Goal: Transaction & Acquisition: Purchase product/service

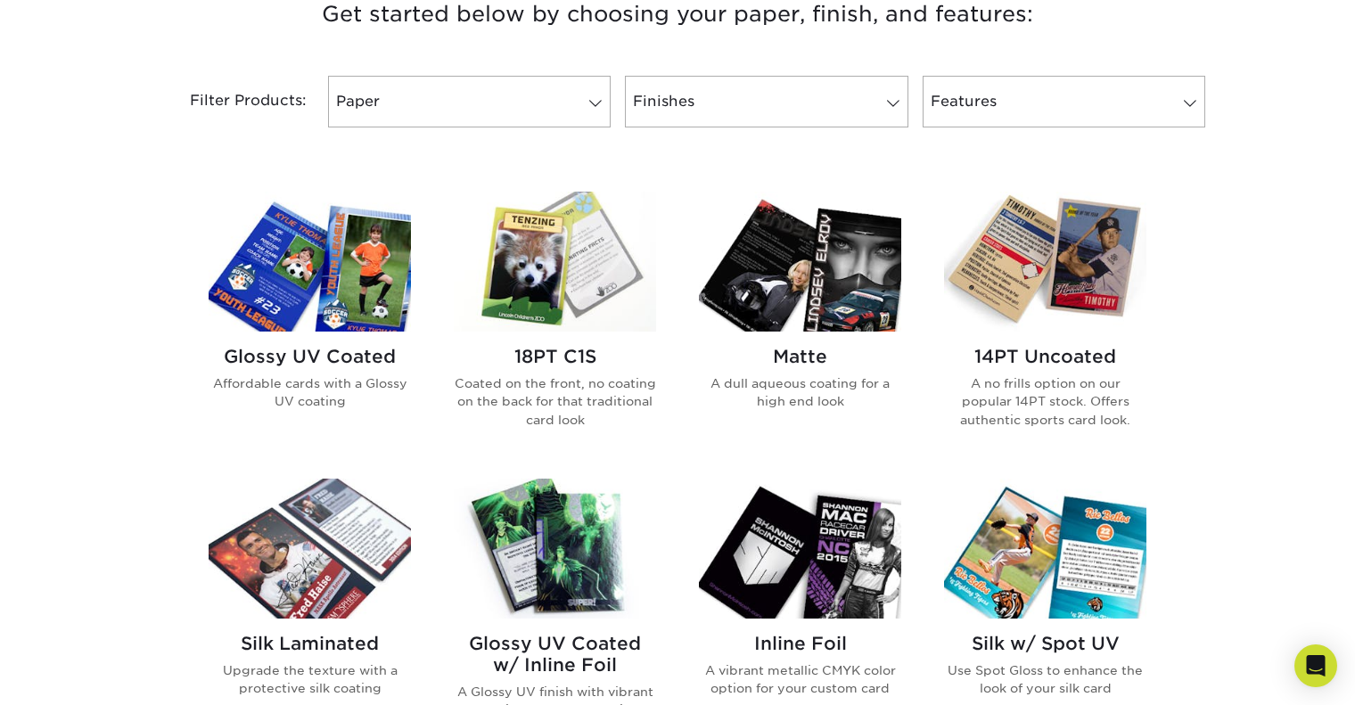
scroll to position [713, 0]
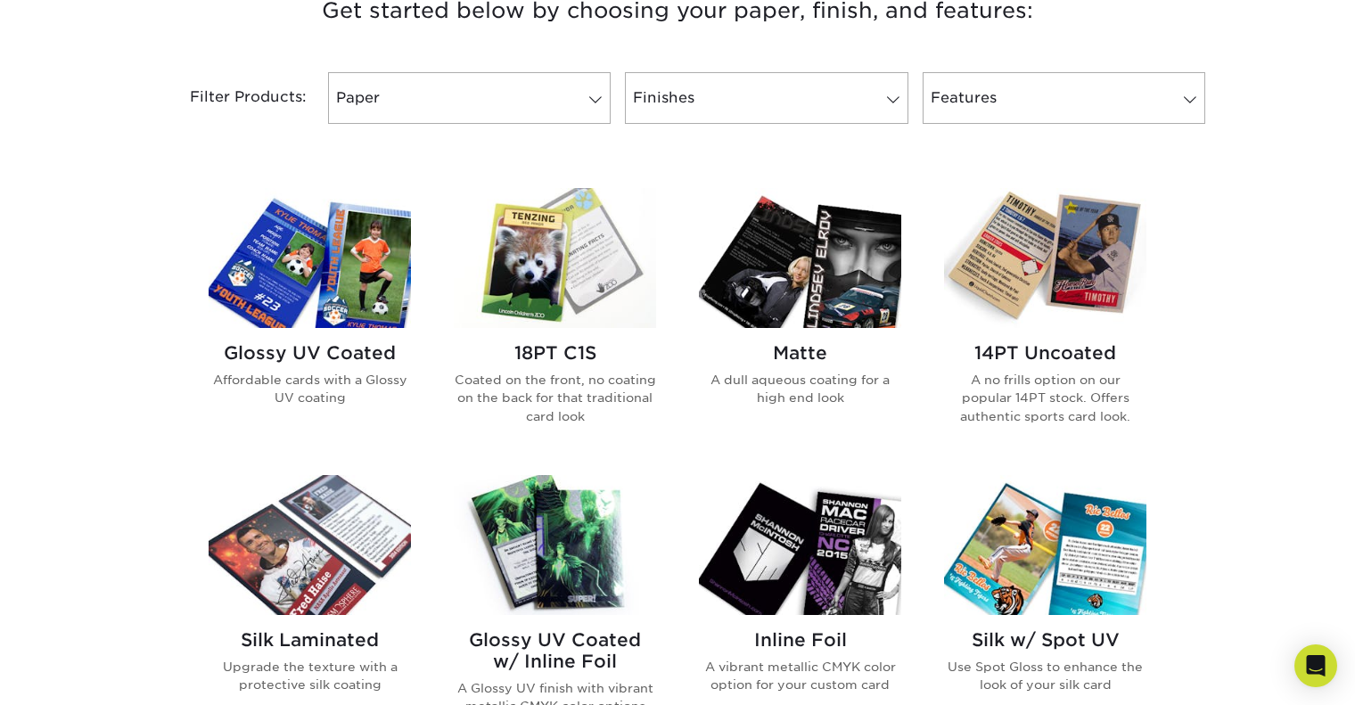
click at [337, 295] on img at bounding box center [310, 258] width 202 height 140
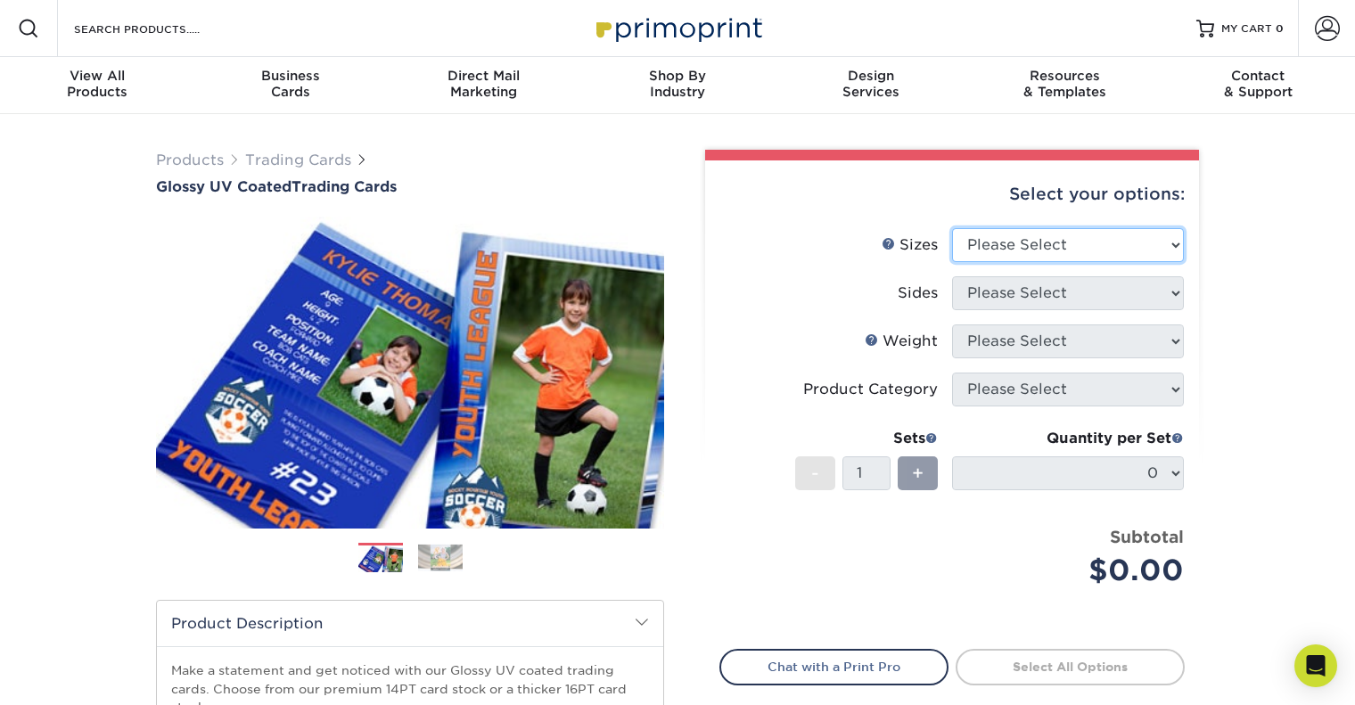
click at [1119, 250] on select "Please Select 2.5" x 3.5"" at bounding box center [1068, 245] width 232 height 34
select select "2.50x3.50"
click at [952, 228] on select "Please Select 2.5" x 3.5"" at bounding box center [1068, 245] width 232 height 34
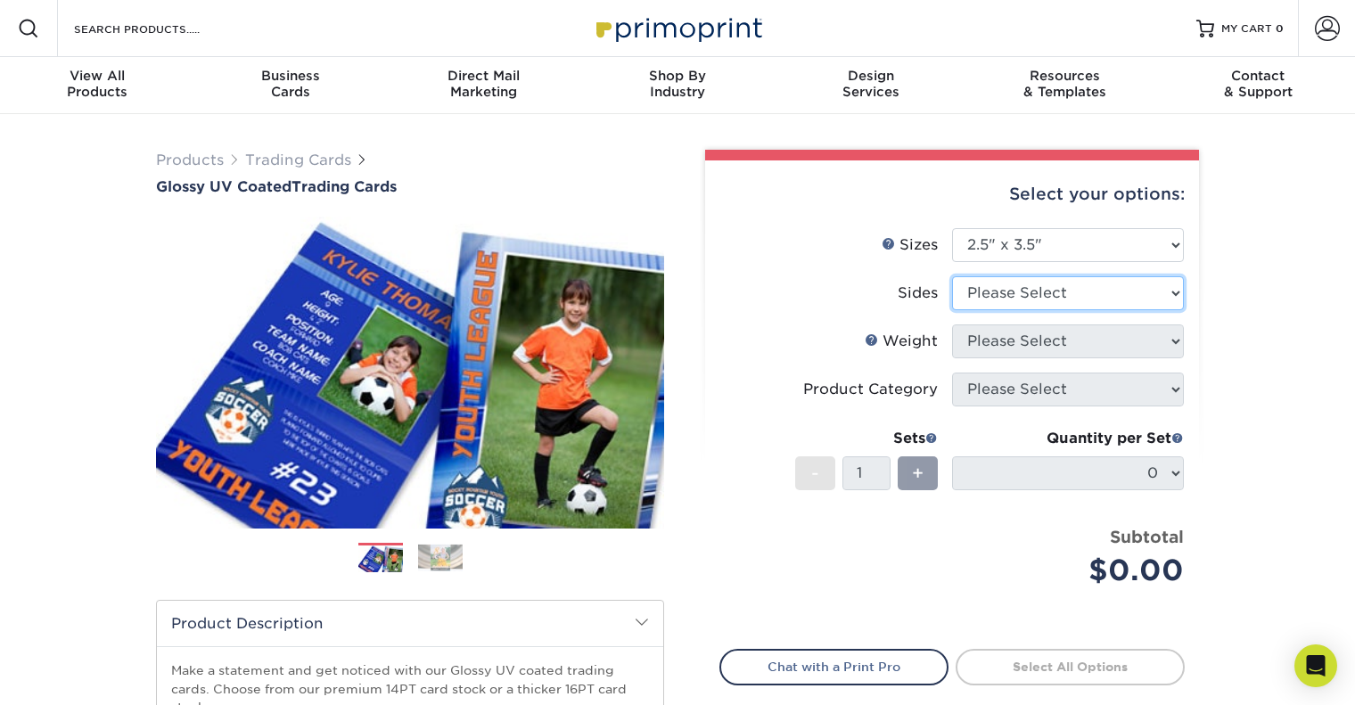
click at [1026, 295] on select "Please Select Print Both Sides Print Front Only" at bounding box center [1068, 293] width 232 height 34
select select "13abbda7-1d64-4f25-8bb2-c179b224825d"
click at [952, 276] on select "Please Select Print Both Sides Print Front Only" at bounding box center [1068, 293] width 232 height 34
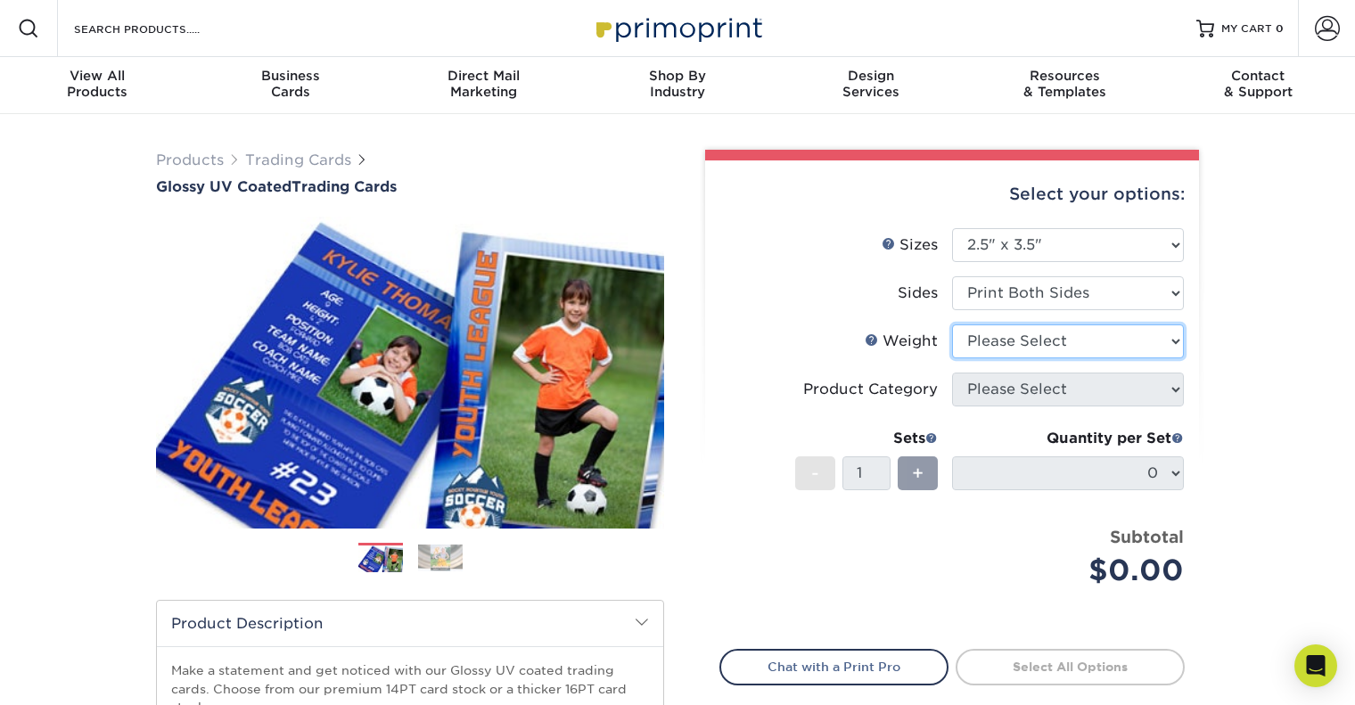
click at [1128, 349] on select "Please Select 16PT 14PT 18PT C1S" at bounding box center [1068, 341] width 232 height 34
click at [952, 324] on select "Please Select 16PT 14PT 18PT C1S" at bounding box center [1068, 341] width 232 height 34
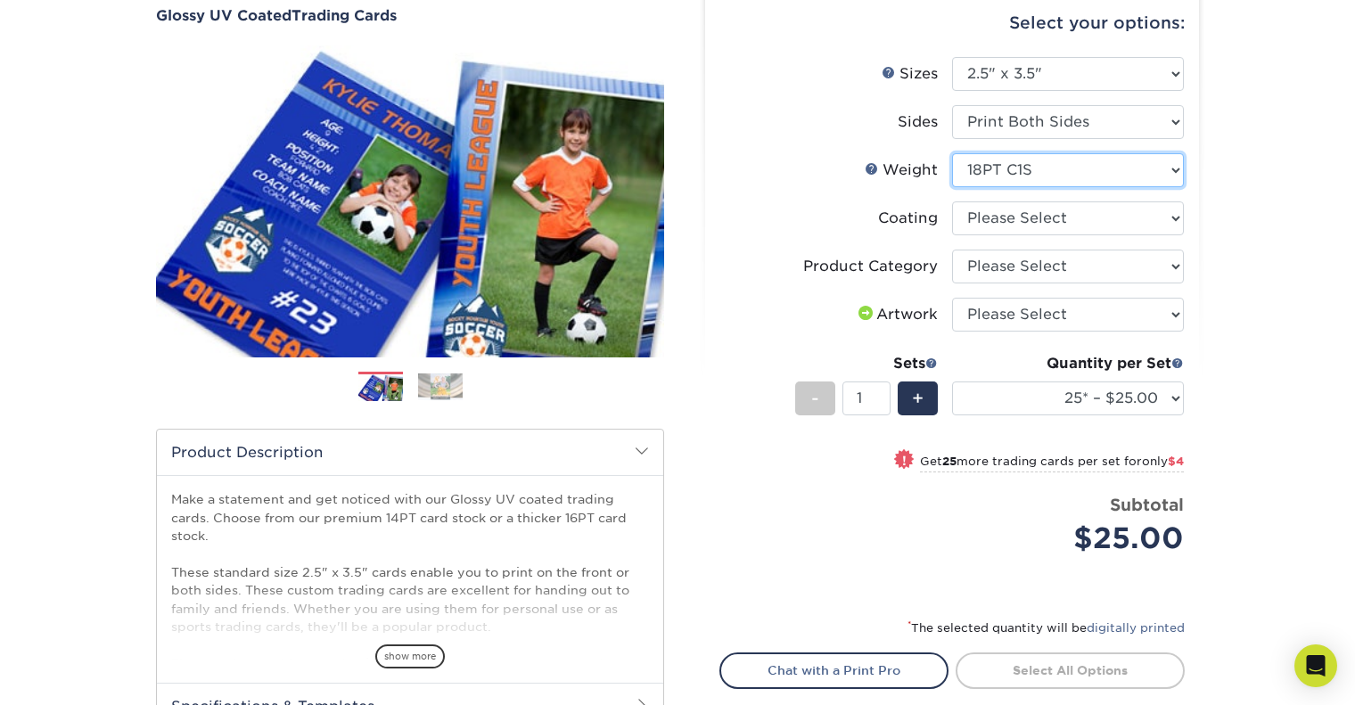
scroll to position [178, 0]
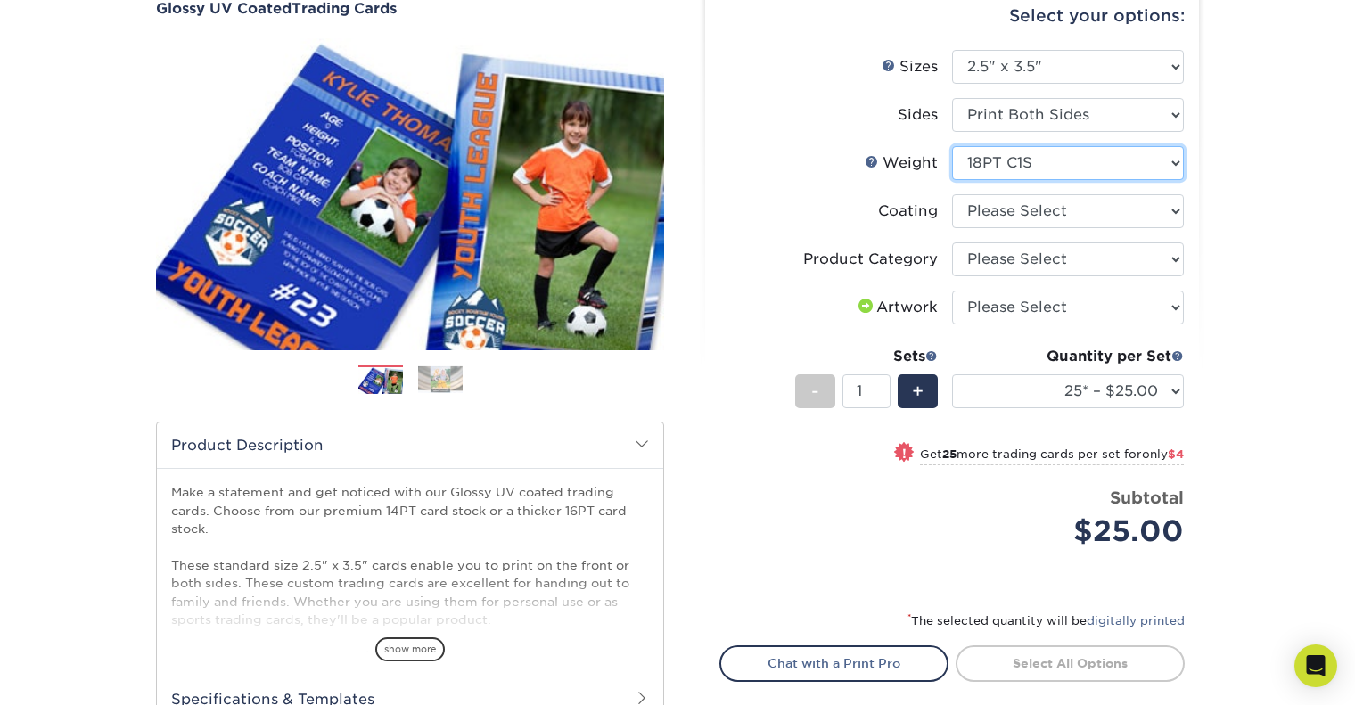
click at [1097, 160] on select "Please Select 16PT 14PT 18PT C1S" at bounding box center [1068, 163] width 232 height 34
select select "16PT"
click at [952, 146] on select "Please Select 16PT 14PT 18PT C1S" at bounding box center [1068, 163] width 232 height 34
select select
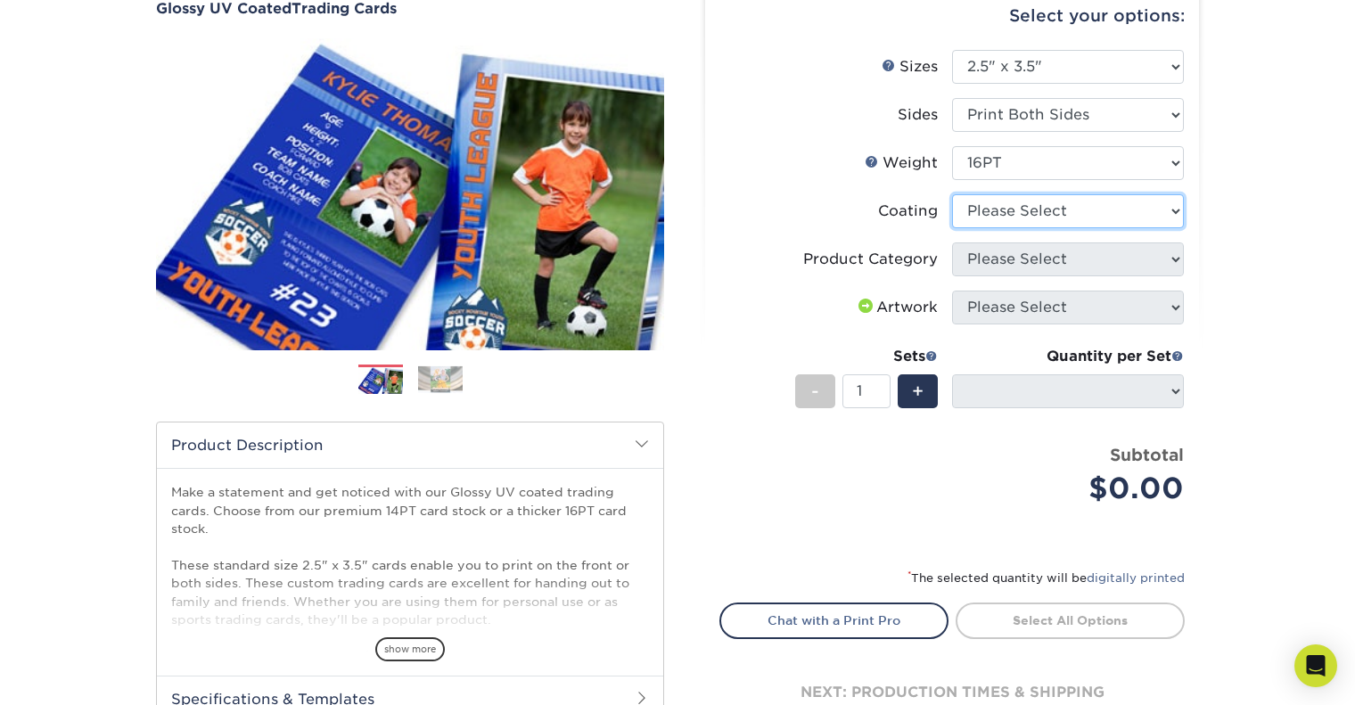
click at [1039, 206] on select at bounding box center [1068, 211] width 232 height 34
select select "1e8116af-acfc-44b1-83dc-8181aa338834"
click at [952, 194] on select at bounding box center [1068, 211] width 232 height 34
select select "-1"
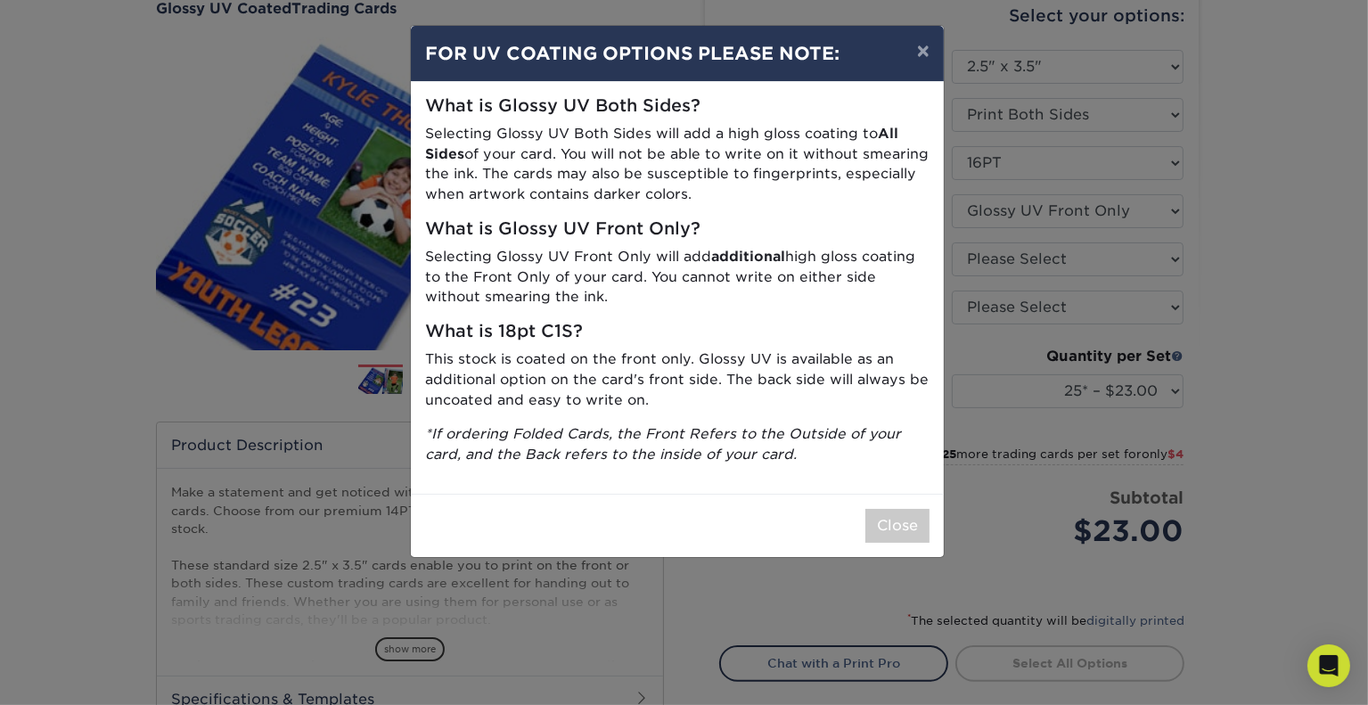
click at [620, 411] on div "What is Glossy UV Both Sides? Selecting Glossy UV Both Sides will add a high gl…" at bounding box center [677, 288] width 533 height 412
click at [928, 534] on button "Close" at bounding box center [898, 526] width 64 height 34
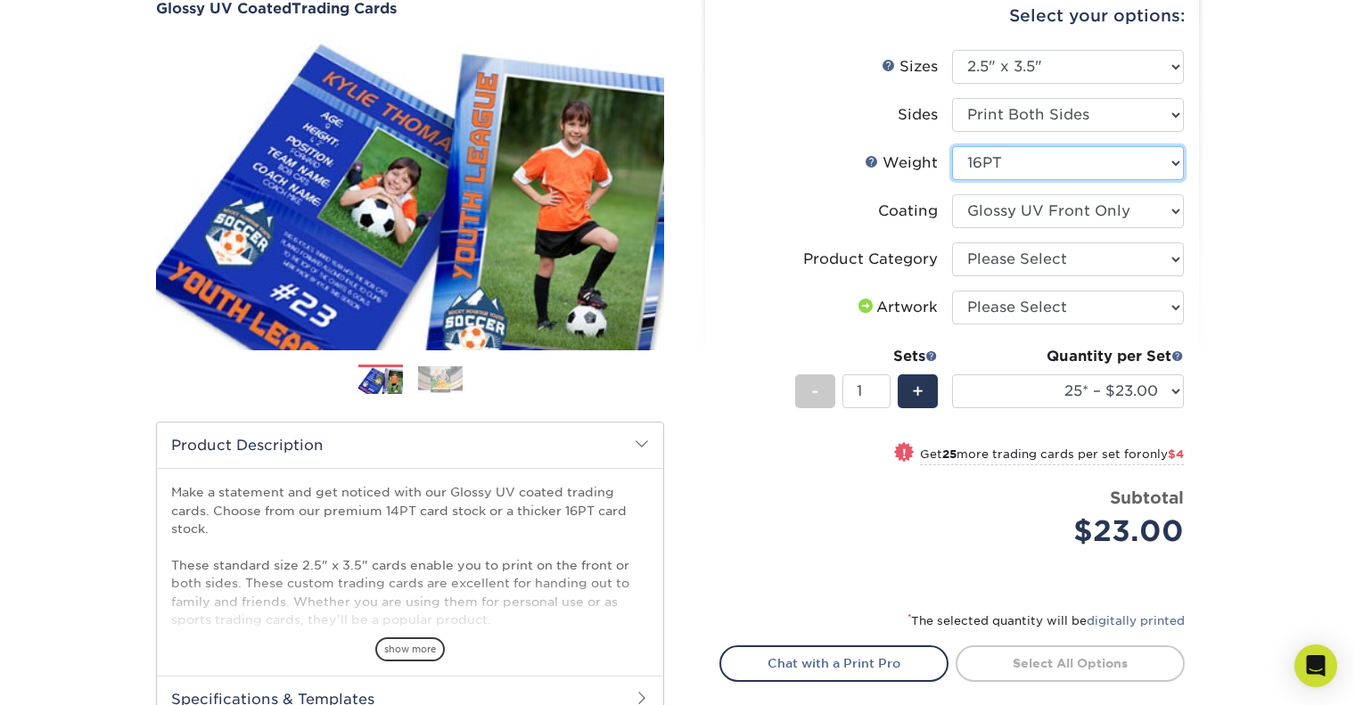
click at [1066, 160] on select "Please Select 16PT 14PT 18PT C1S" at bounding box center [1068, 163] width 232 height 34
select select "18PTC1S"
click at [952, 146] on select "Please Select 16PT 14PT 18PT C1S" at bounding box center [1068, 163] width 232 height 34
click at [1040, 215] on select at bounding box center [1068, 211] width 232 height 34
select select "1e8116af-acfc-44b1-83dc-8181aa338834"
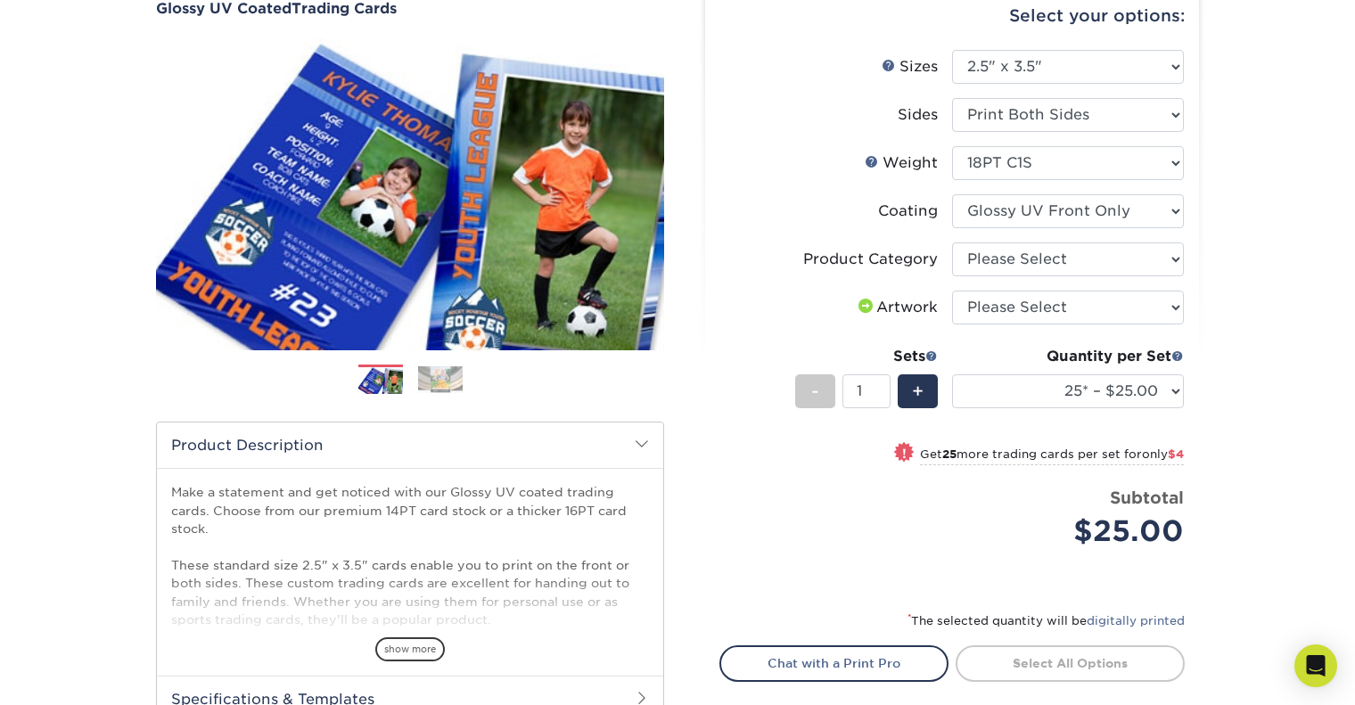
click at [952, 194] on select at bounding box center [1068, 211] width 232 height 34
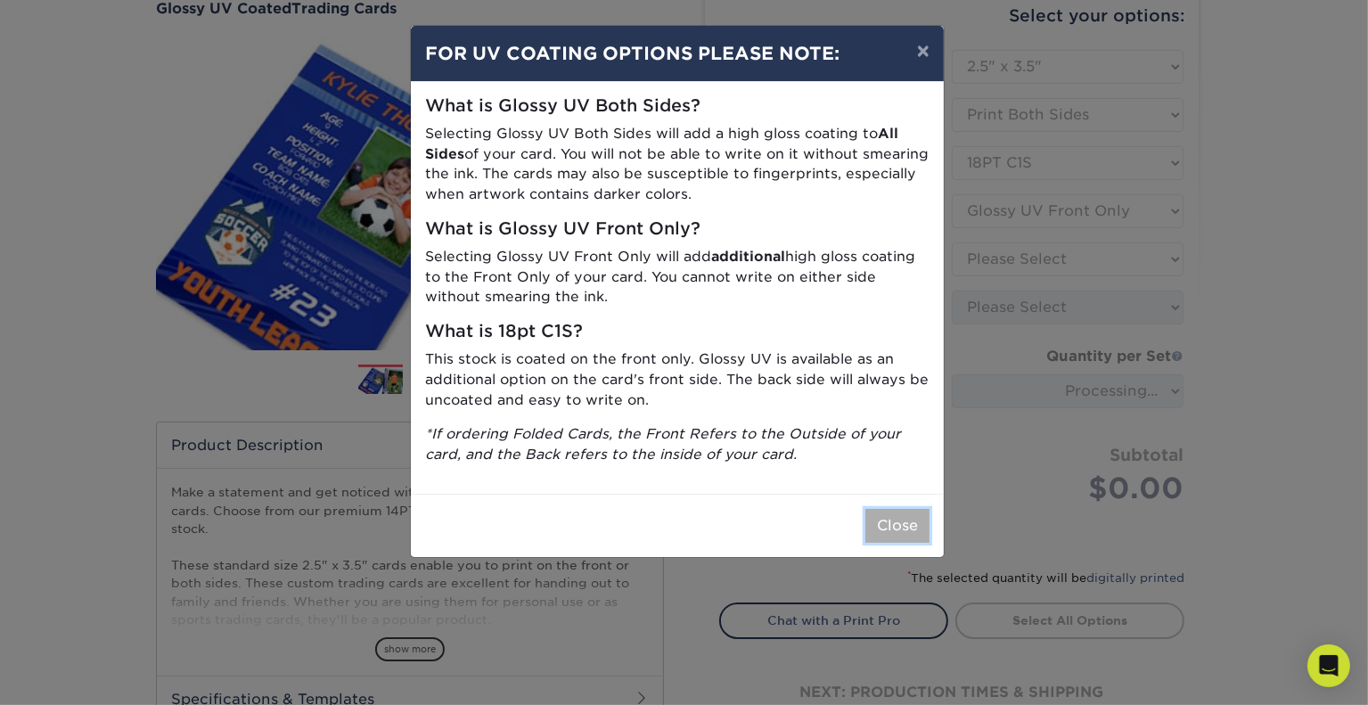
click at [907, 521] on button "Close" at bounding box center [898, 526] width 64 height 34
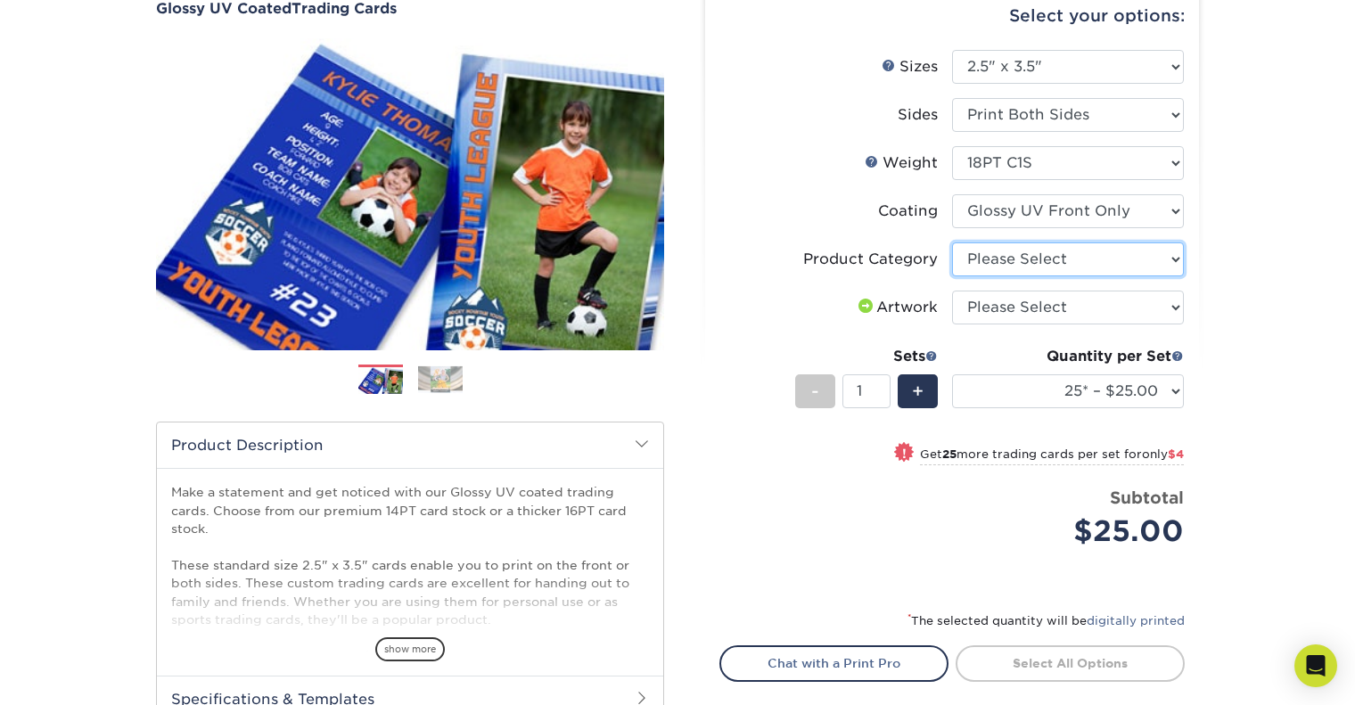
click at [1074, 261] on select "Please Select Trading Cards" at bounding box center [1068, 259] width 232 height 34
select select "c2f9bce9-36c2-409d-b101-c29d9d031e18"
click at [952, 242] on select "Please Select Trading Cards" at bounding box center [1068, 259] width 232 height 34
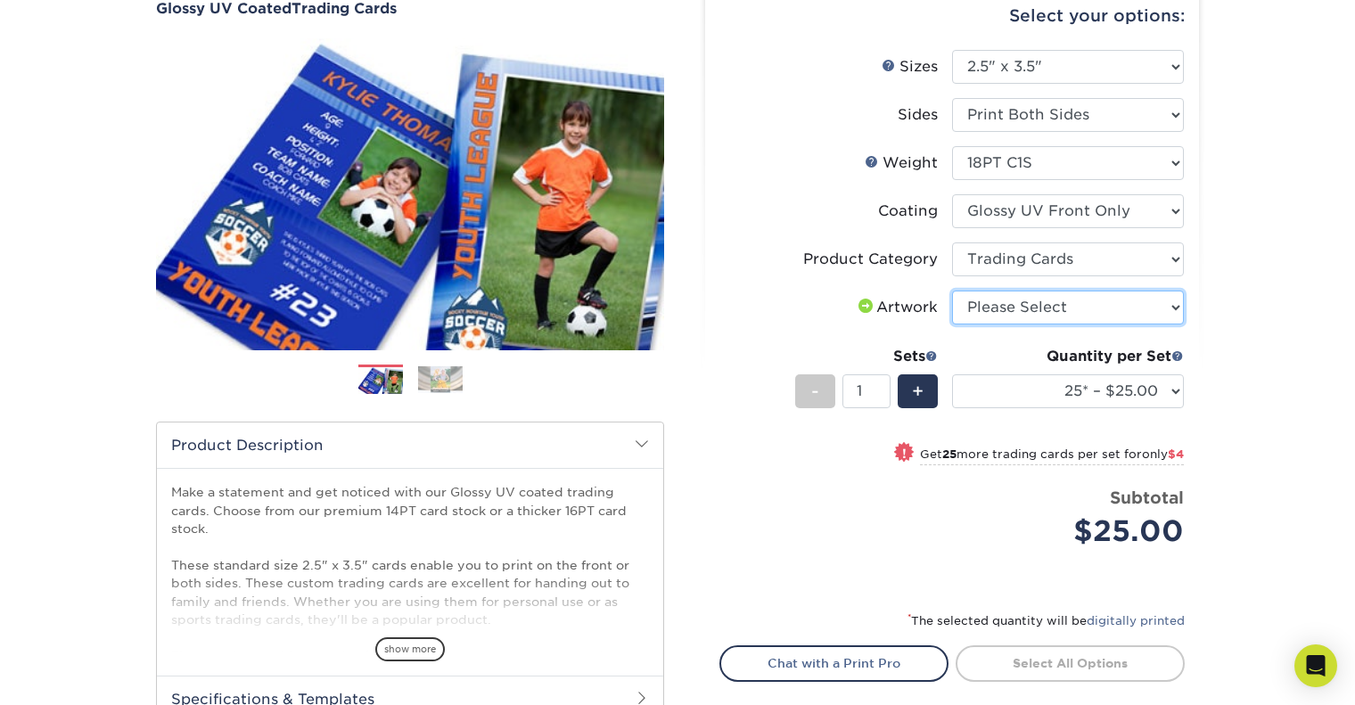
click at [1081, 309] on select "Please Select I will upload files I need a design - $100" at bounding box center [1068, 308] width 232 height 34
select select "upload"
click at [952, 291] on select "Please Select I will upload files I need a design - $100" at bounding box center [1068, 308] width 232 height 34
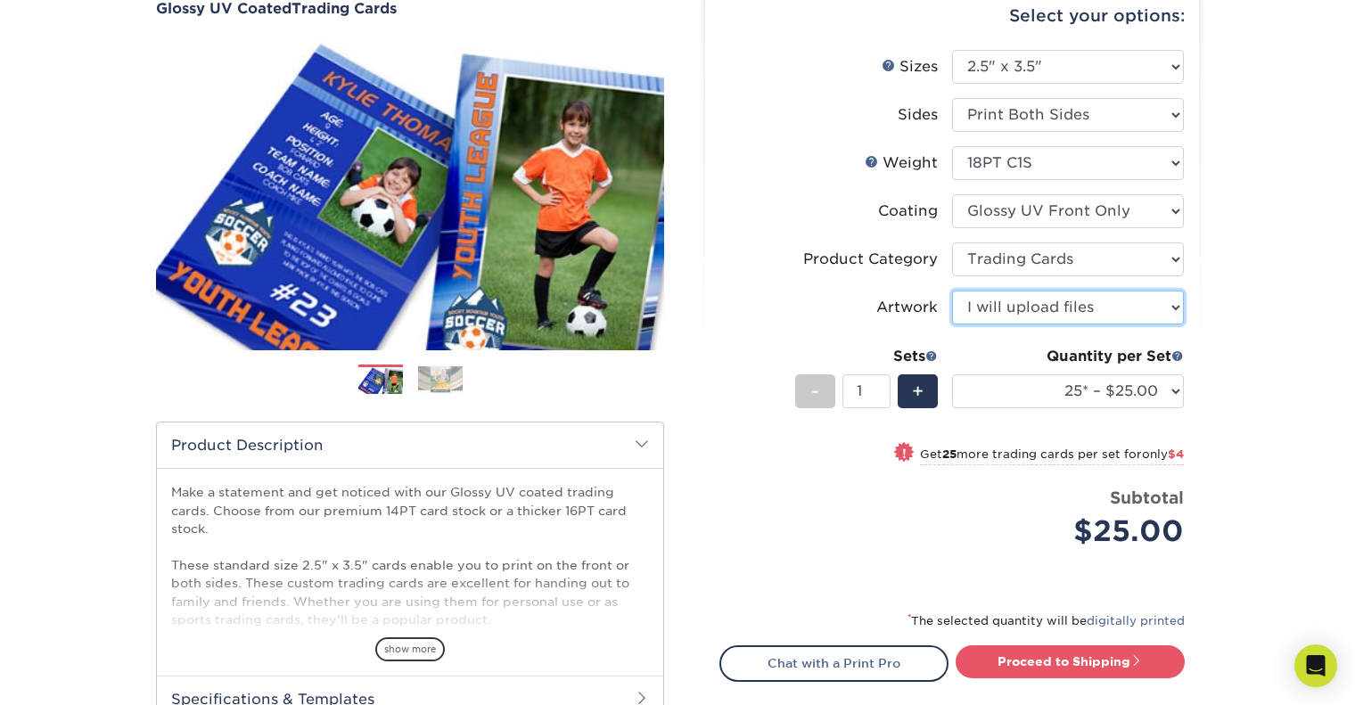
click at [1155, 303] on select "Please Select I will upload files I need a design - $100" at bounding box center [1068, 308] width 232 height 34
click at [1156, 303] on select "Please Select I will upload files I need a design - $100" at bounding box center [1068, 308] width 232 height 34
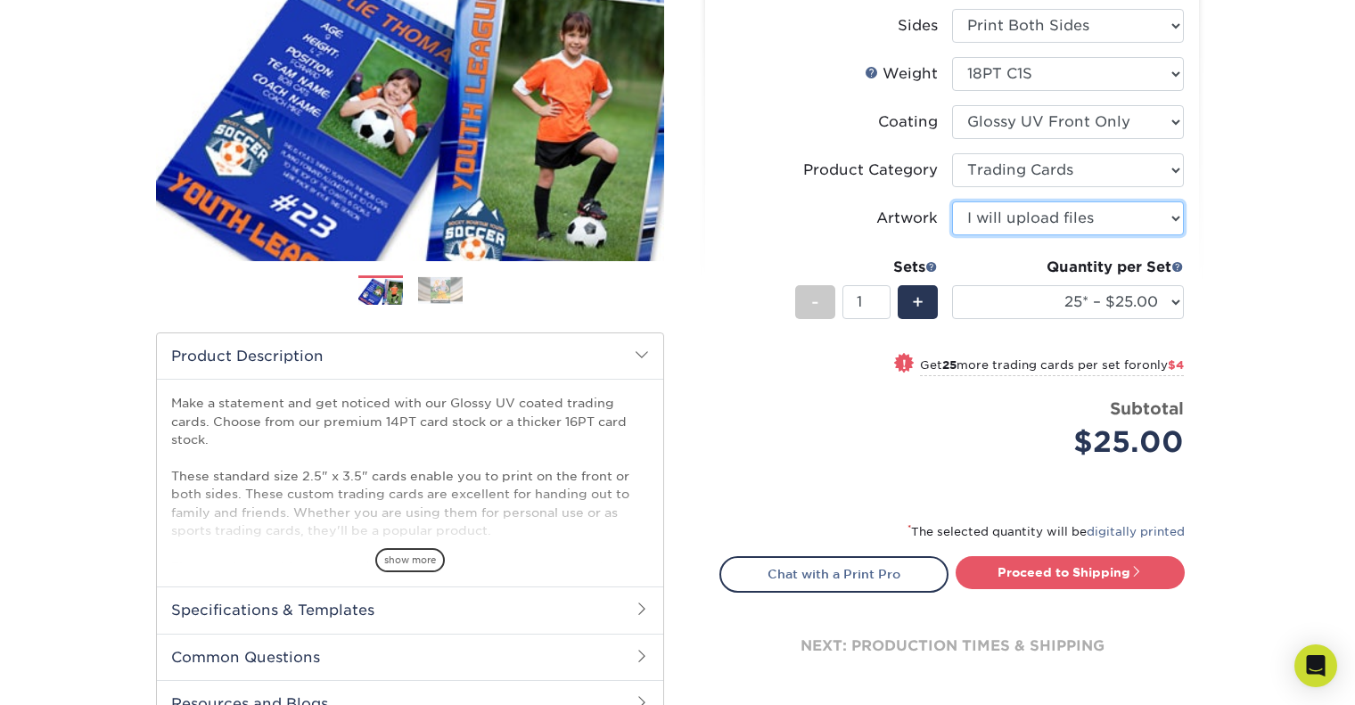
scroll to position [446, 0]
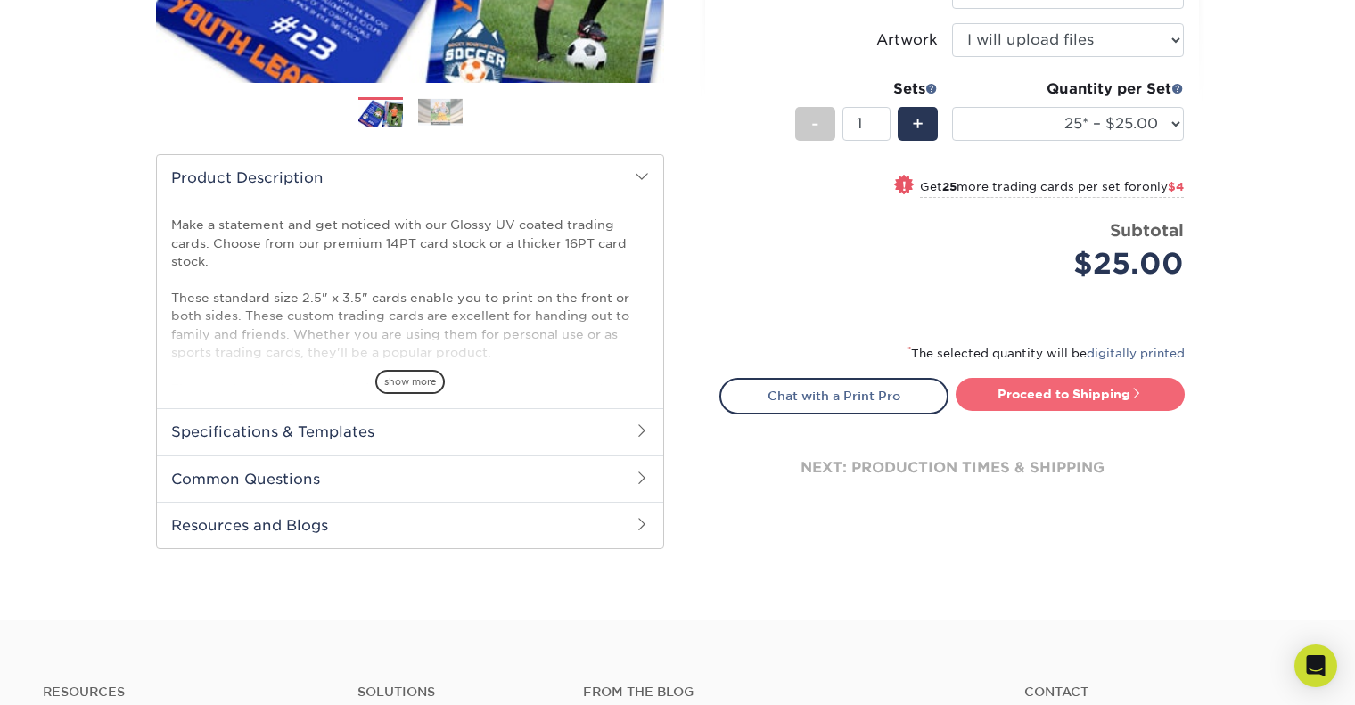
click at [1066, 398] on link "Proceed to Shipping" at bounding box center [1070, 394] width 229 height 32
type input "Set 1"
select select "08588386-0599-420e-8c79-4535039915a0"
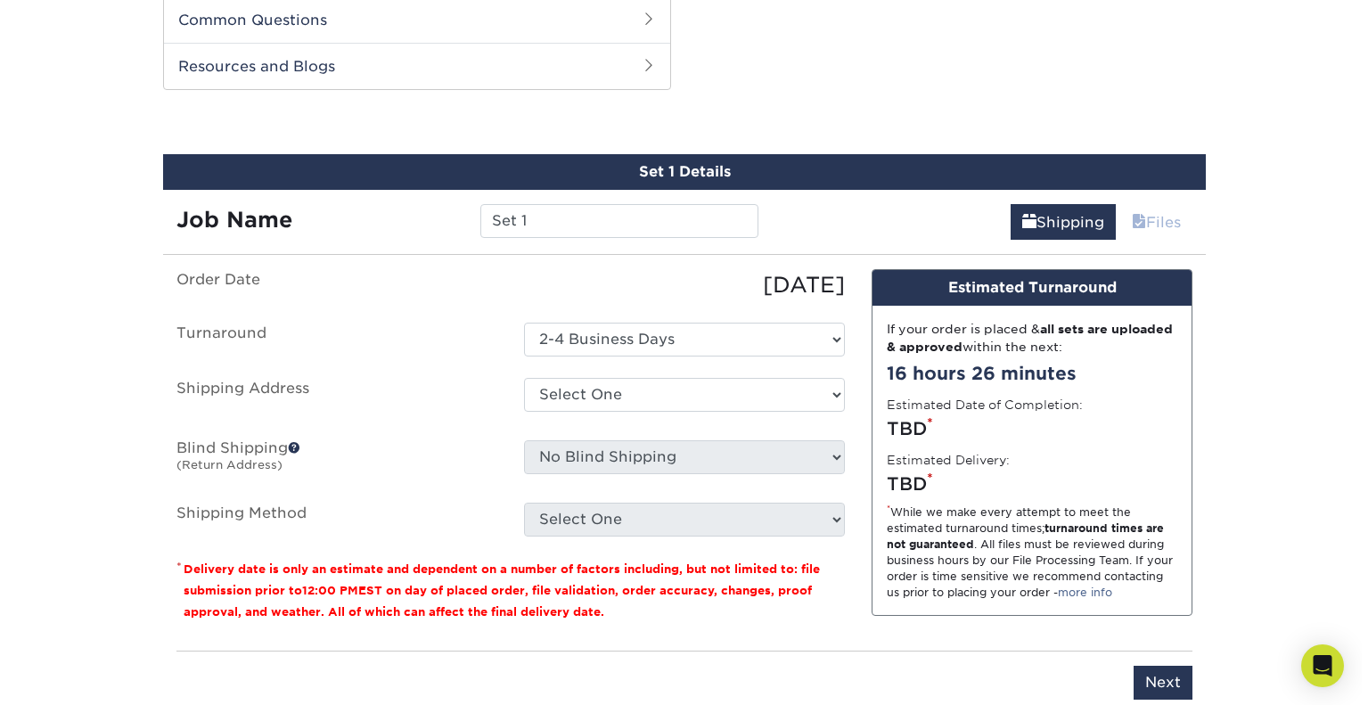
scroll to position [906, 0]
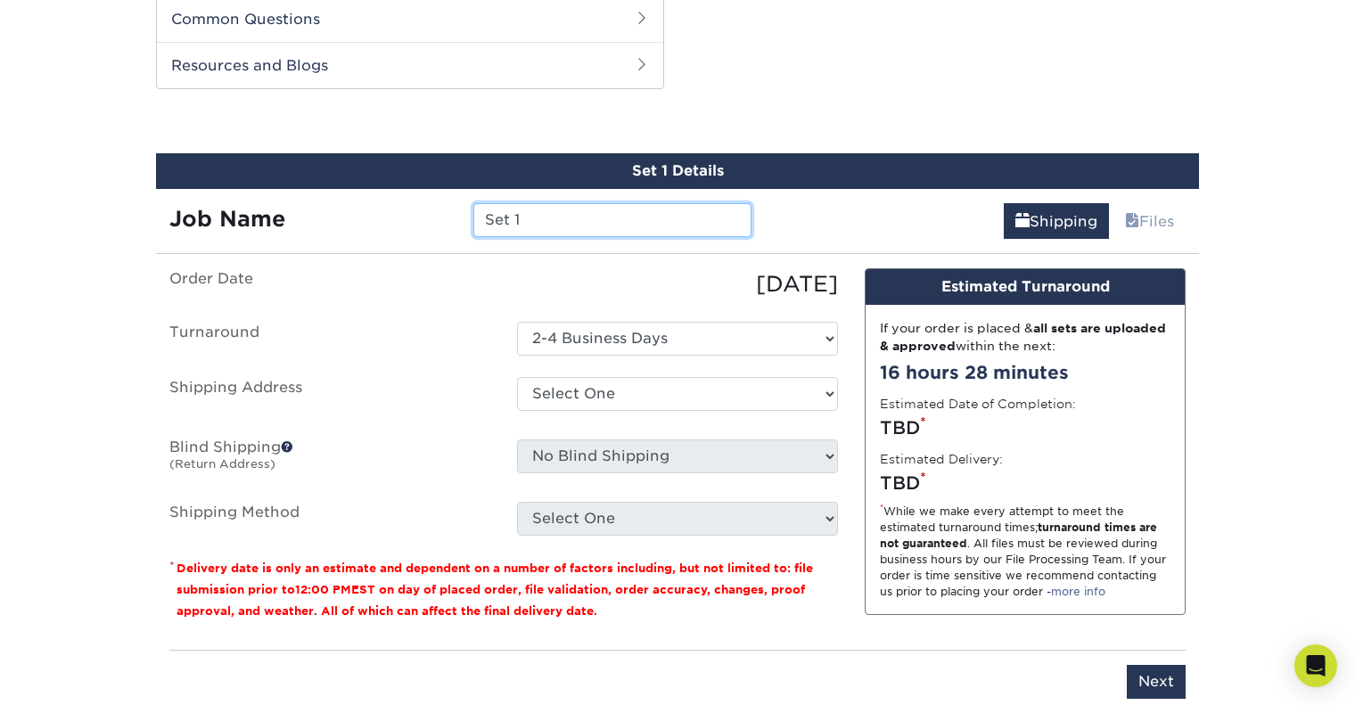
click at [551, 223] on input "Set 1" at bounding box center [611, 220] width 277 height 34
drag, startPoint x: 578, startPoint y: 218, endPoint x: 454, endPoint y: 204, distance: 124.7
click at [437, 216] on div "Job Name Set 1" at bounding box center [460, 220] width 609 height 34
type input "M"
type input "J"
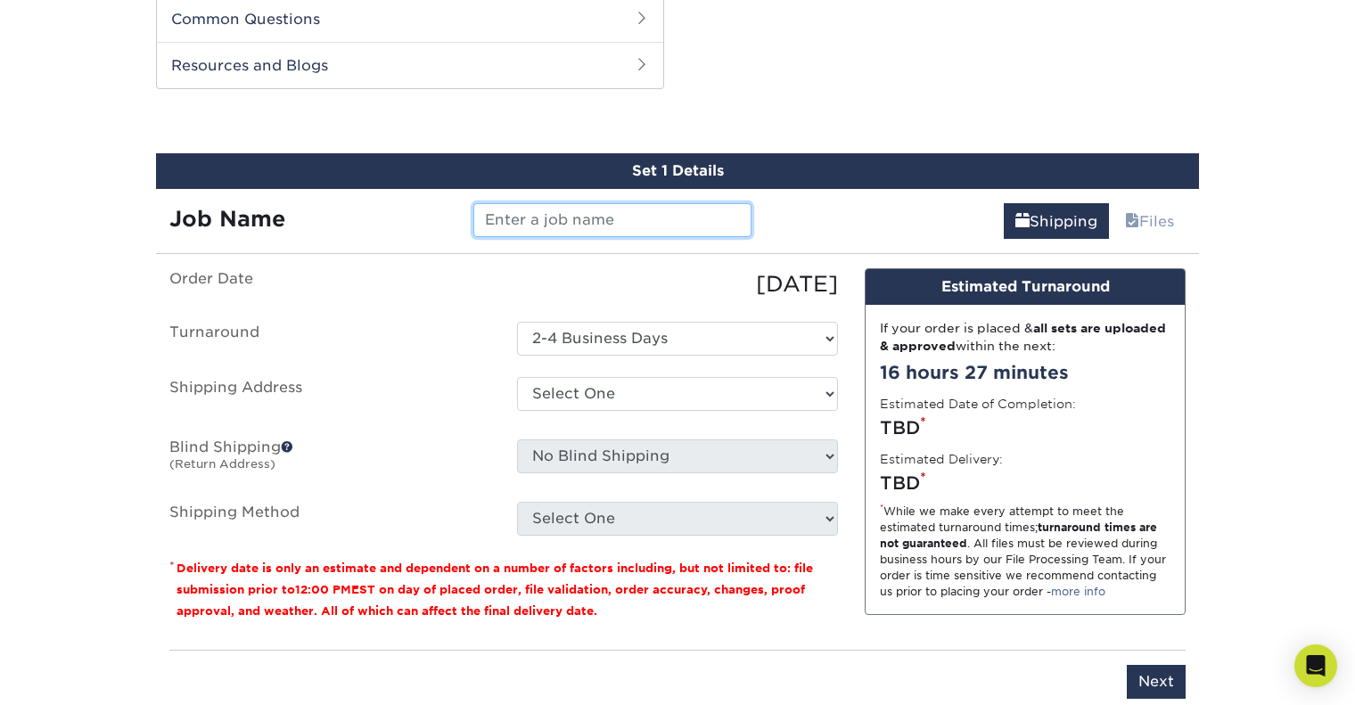
type input "J"
type input "M"
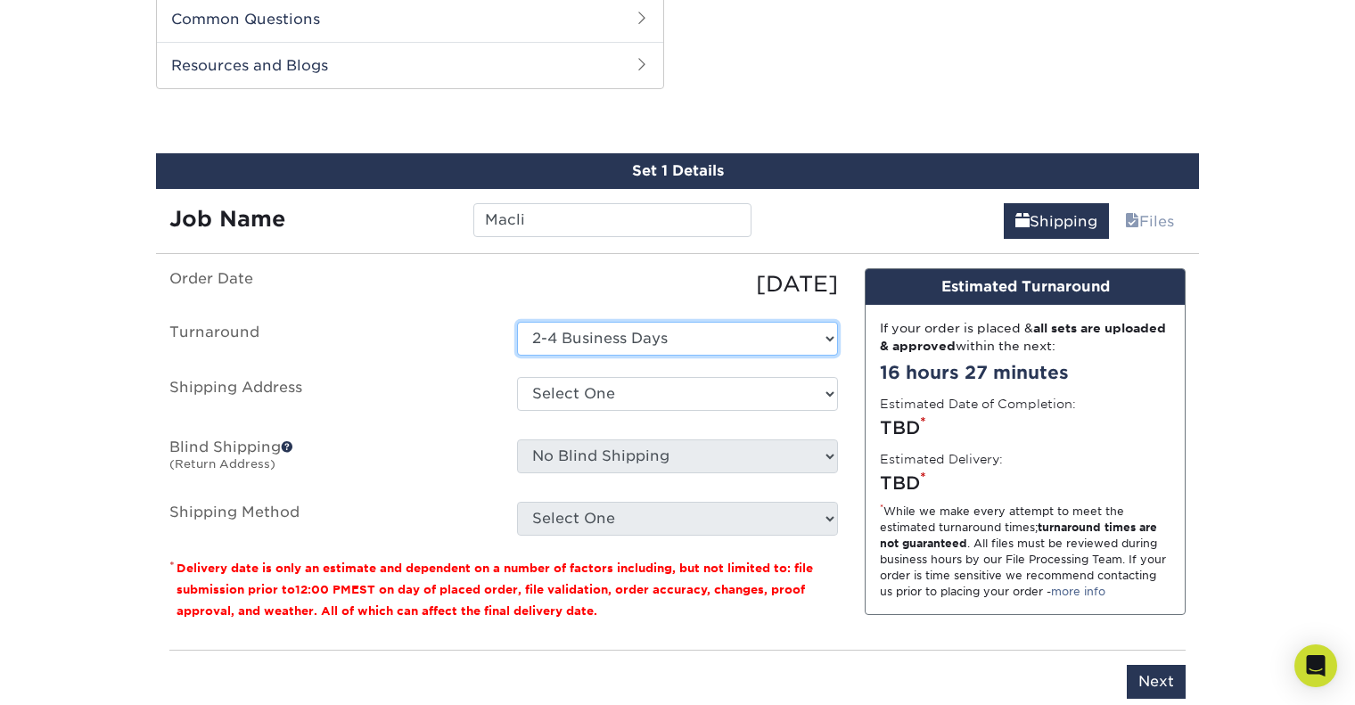
click at [720, 338] on select "Select One 2-4 Business Days" at bounding box center [677, 339] width 321 height 34
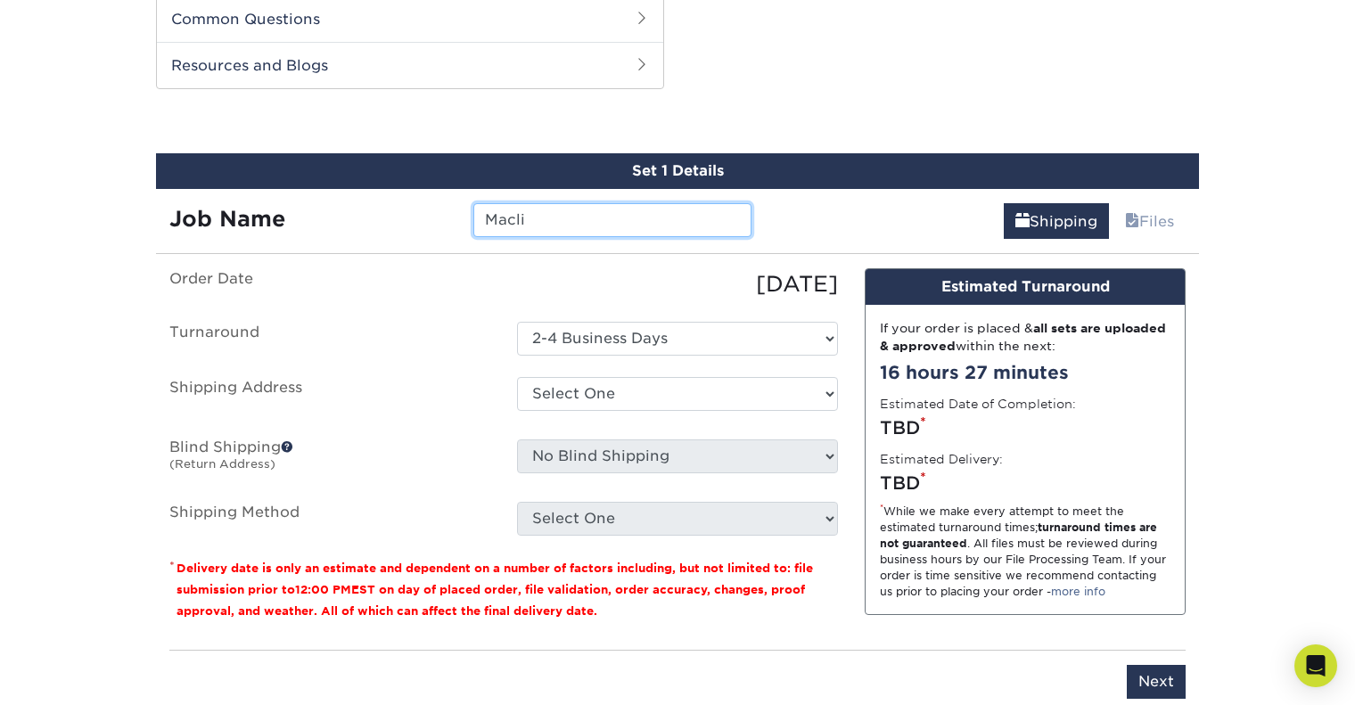
click at [583, 221] on input "Macli" at bounding box center [611, 220] width 277 height 34
click at [365, 209] on div "Job Name [GEOGRAPHIC_DATA]" at bounding box center [460, 220] width 609 height 34
type input "Macli Cards"
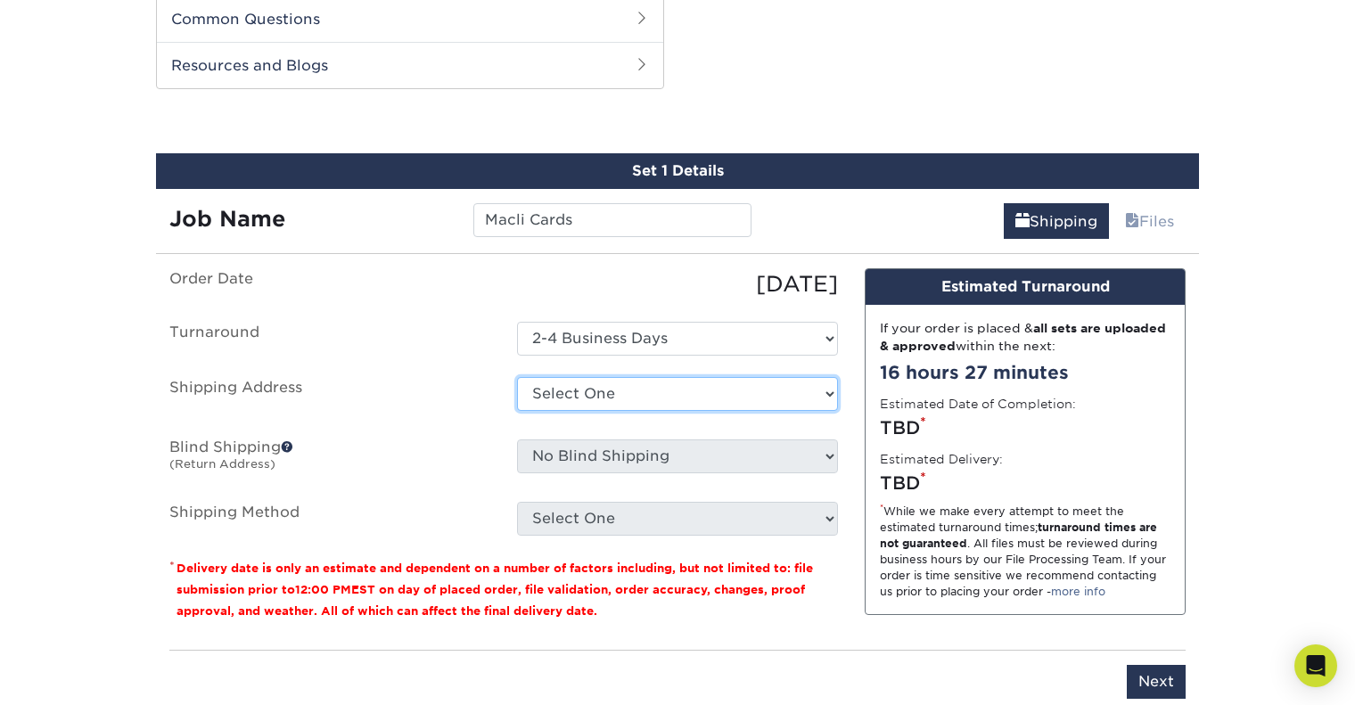
click at [631, 402] on select "Select One + Add New Address - Login" at bounding box center [677, 394] width 321 height 34
select select "newaddress"
click at [517, 377] on select "Select One + Add New Address - Login" at bounding box center [677, 394] width 321 height 34
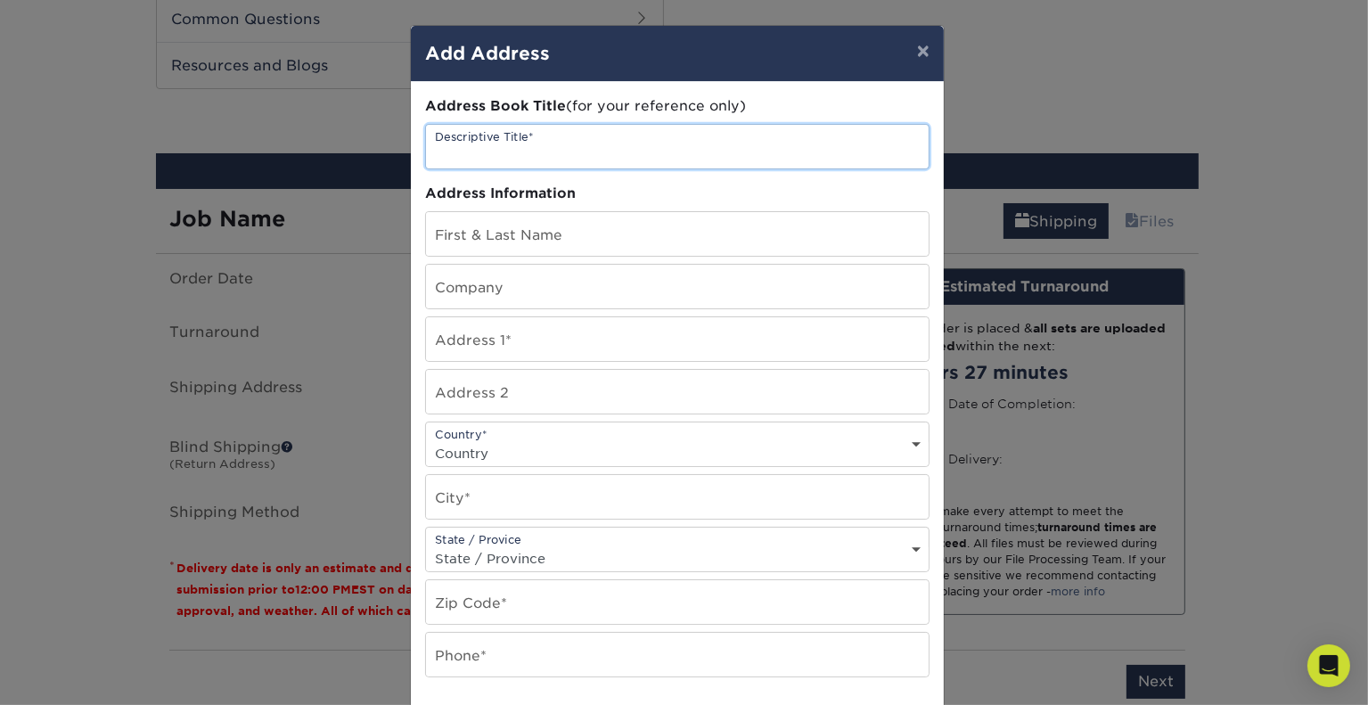
click at [529, 150] on input "text" at bounding box center [677, 147] width 503 height 44
type input "Home"
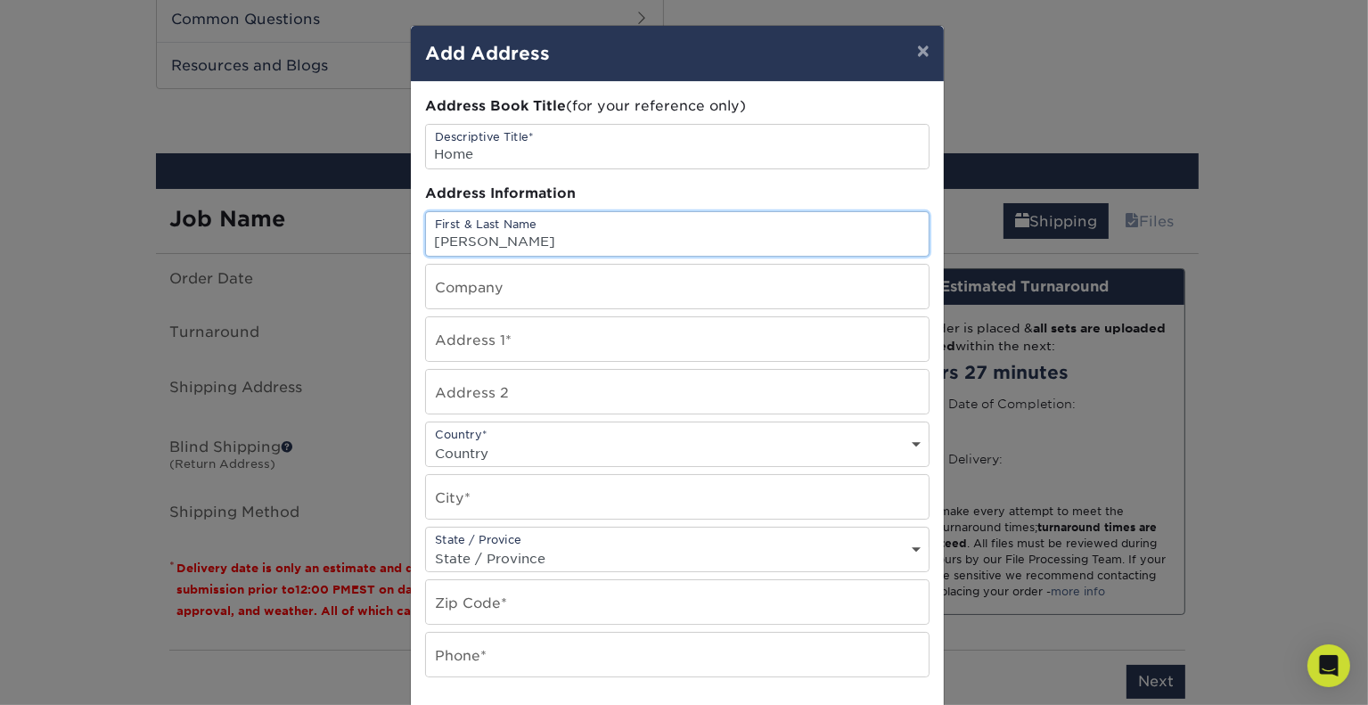
type input "[PERSON_NAME]"
type input "[STREET_ADDRESS]"
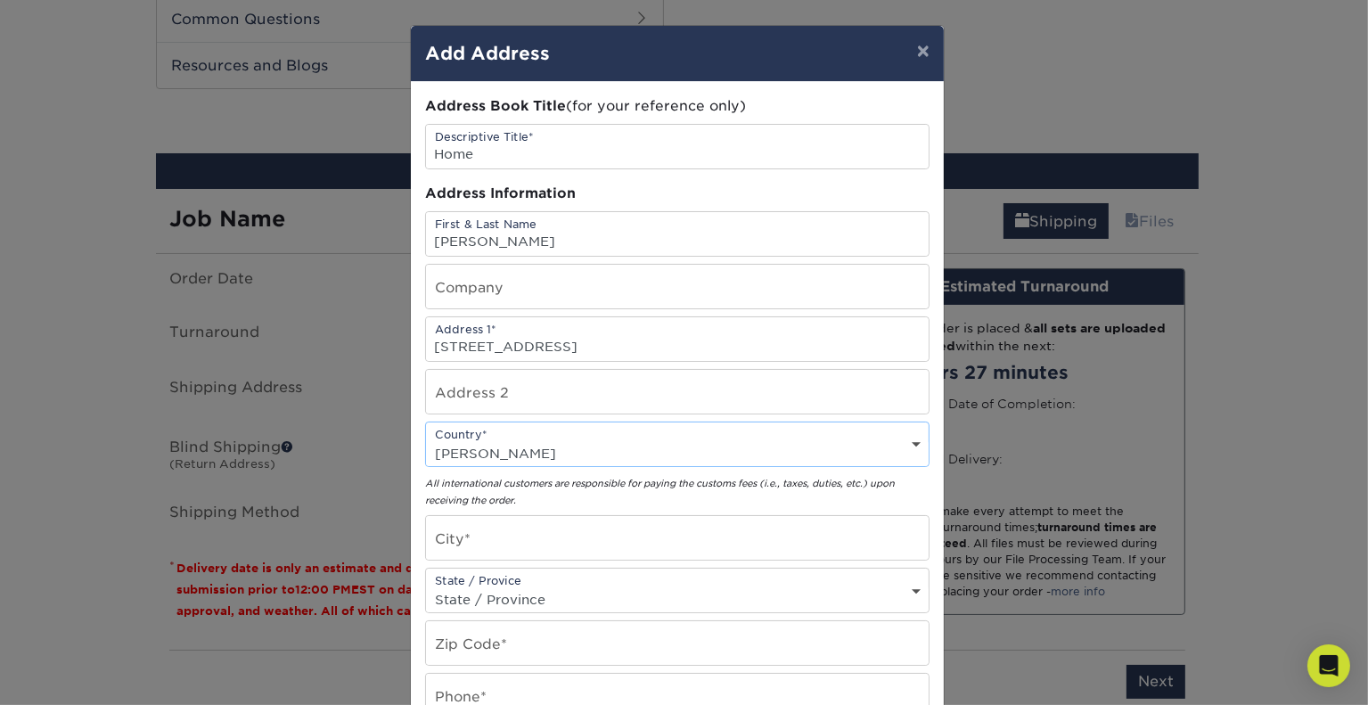
click at [591, 457] on select "Country [GEOGRAPHIC_DATA] [GEOGRAPHIC_DATA] ----------------------------- [GEOG…" at bounding box center [677, 453] width 503 height 26
select select "US"
click at [426, 440] on select "Country [GEOGRAPHIC_DATA] [GEOGRAPHIC_DATA] ----------------------------- [GEOG…" at bounding box center [677, 453] width 503 height 26
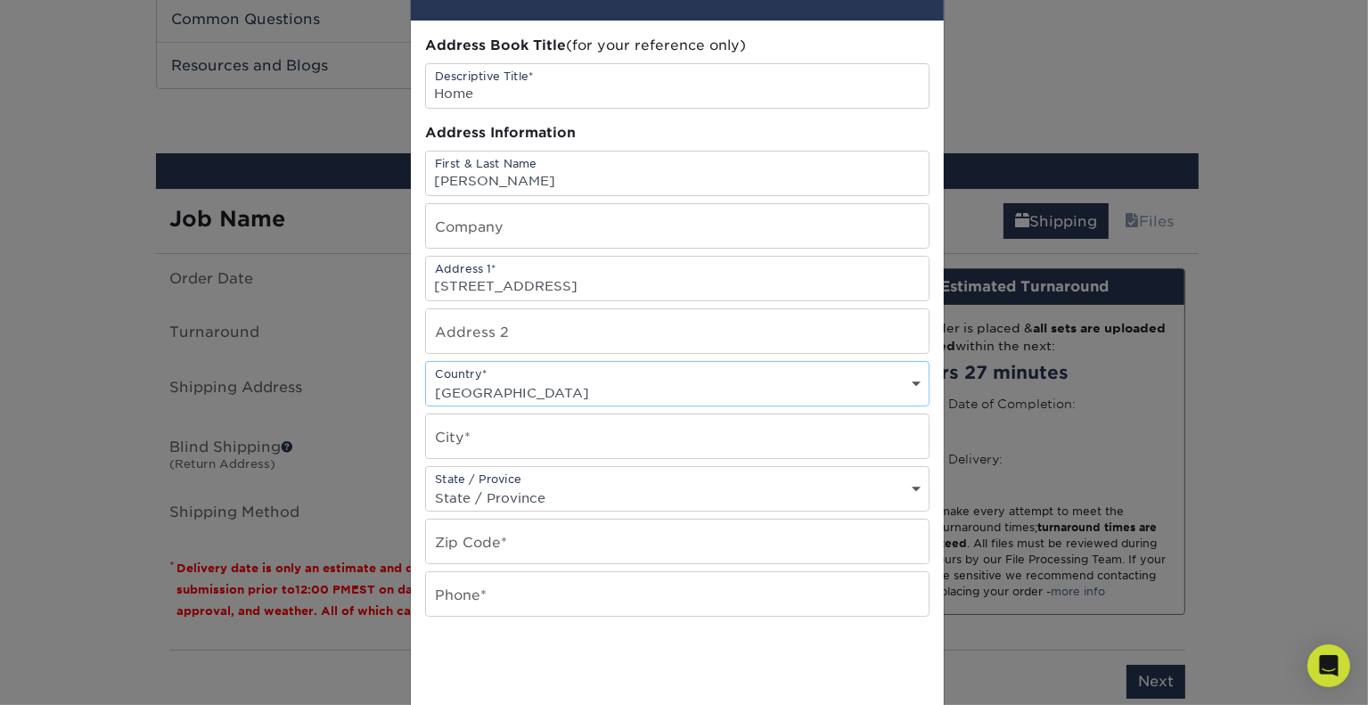
scroll to position [89, 0]
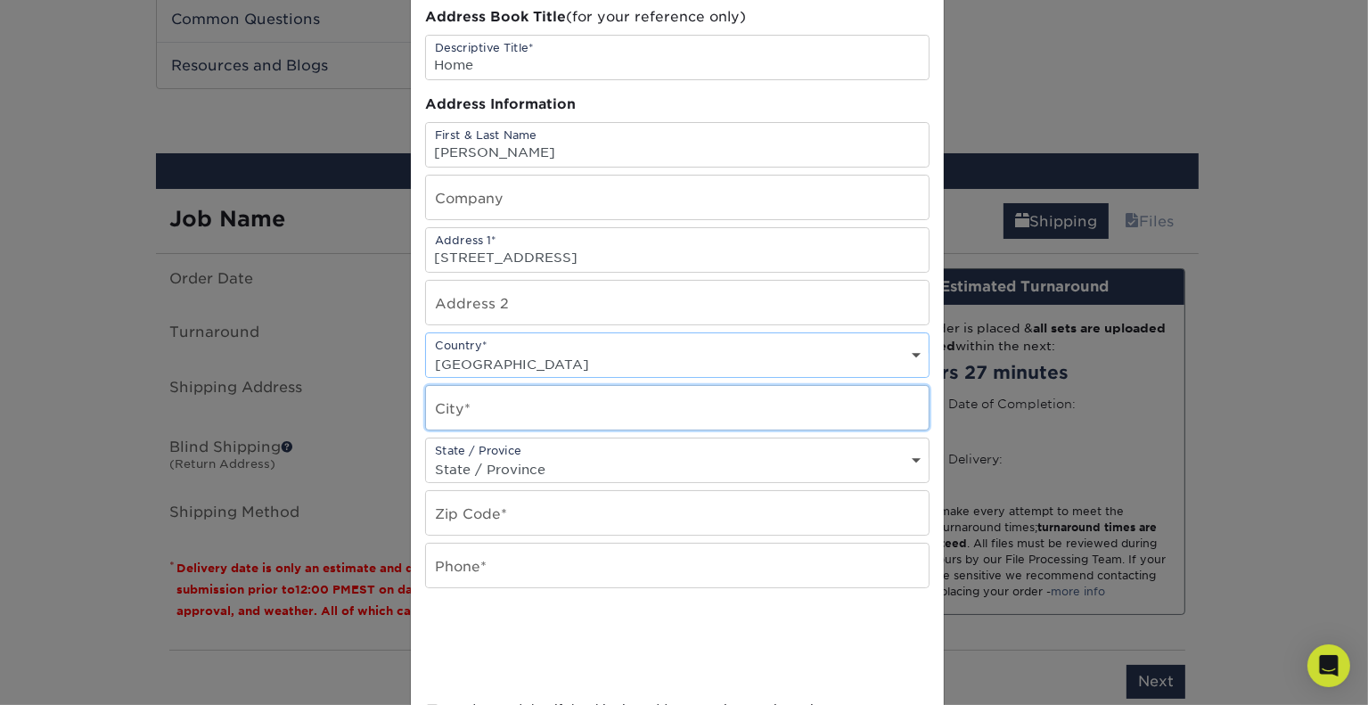
click at [552, 402] on input "text" at bounding box center [677, 408] width 503 height 44
type input "Chappaqua"
select select "NY"
type input "10514"
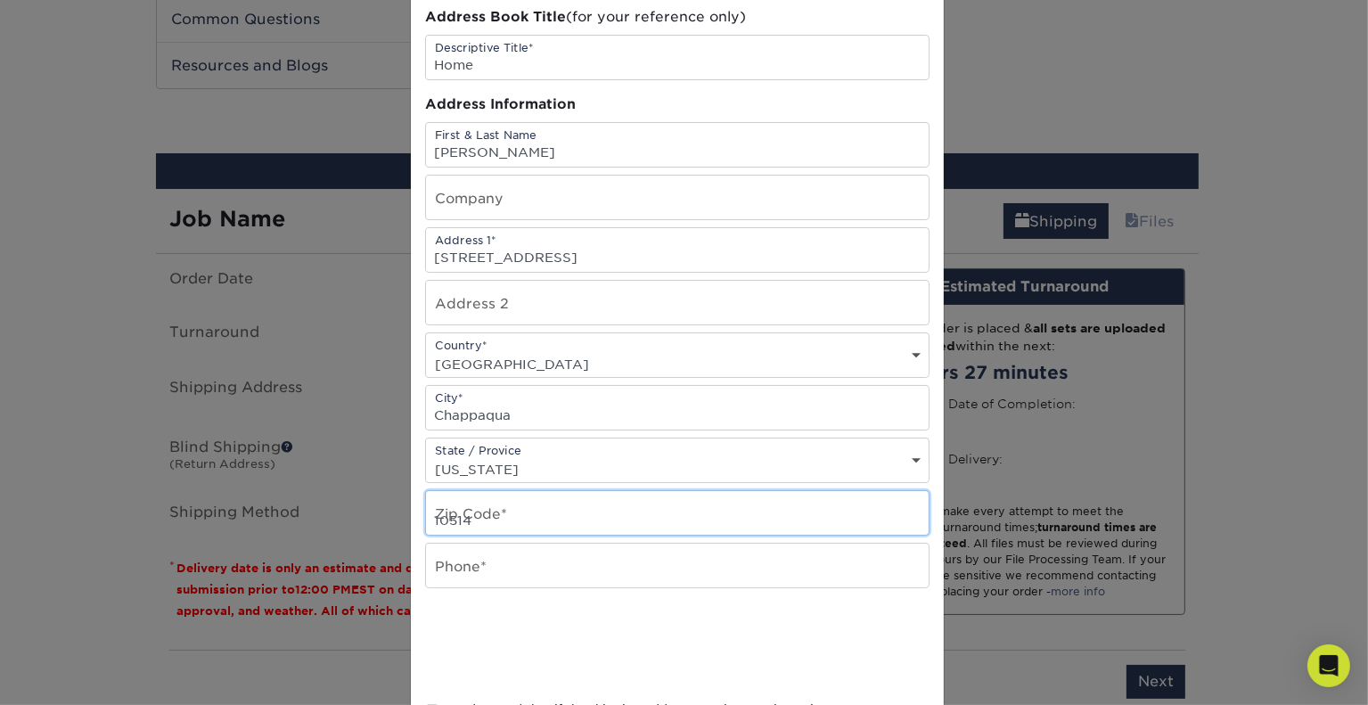
type input "9144388041"
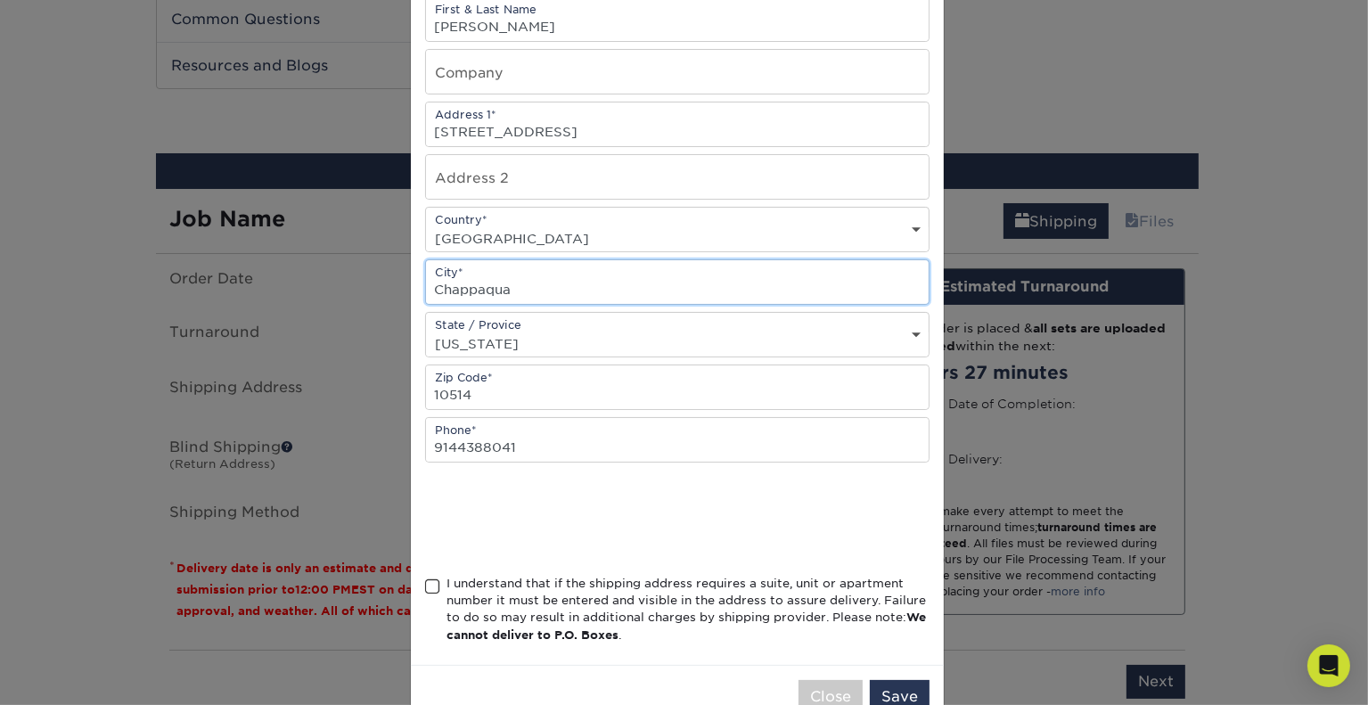
scroll to position [258, 0]
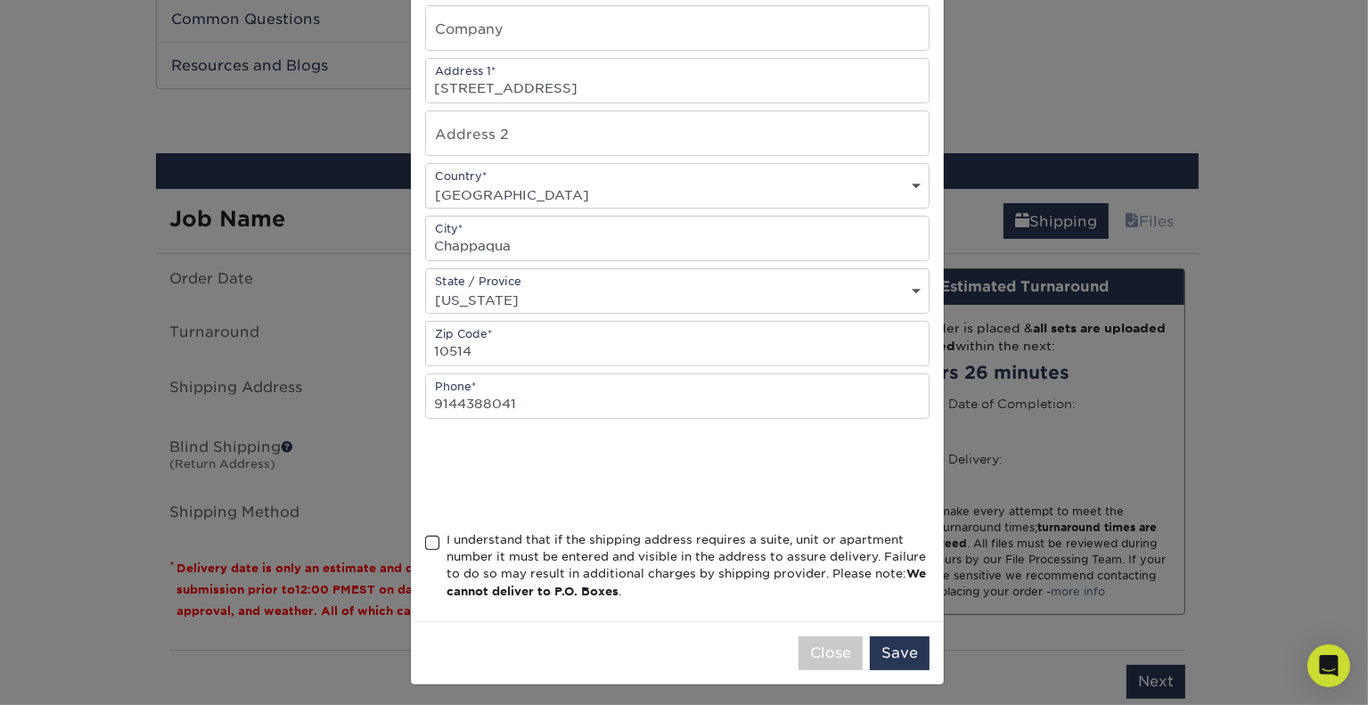
click at [425, 535] on span at bounding box center [432, 543] width 15 height 17
click at [0, 0] on input "I understand that if the shipping address requires a suite, unit or apartment n…" at bounding box center [0, 0] width 0 height 0
click at [888, 651] on button "Save" at bounding box center [900, 653] width 60 height 34
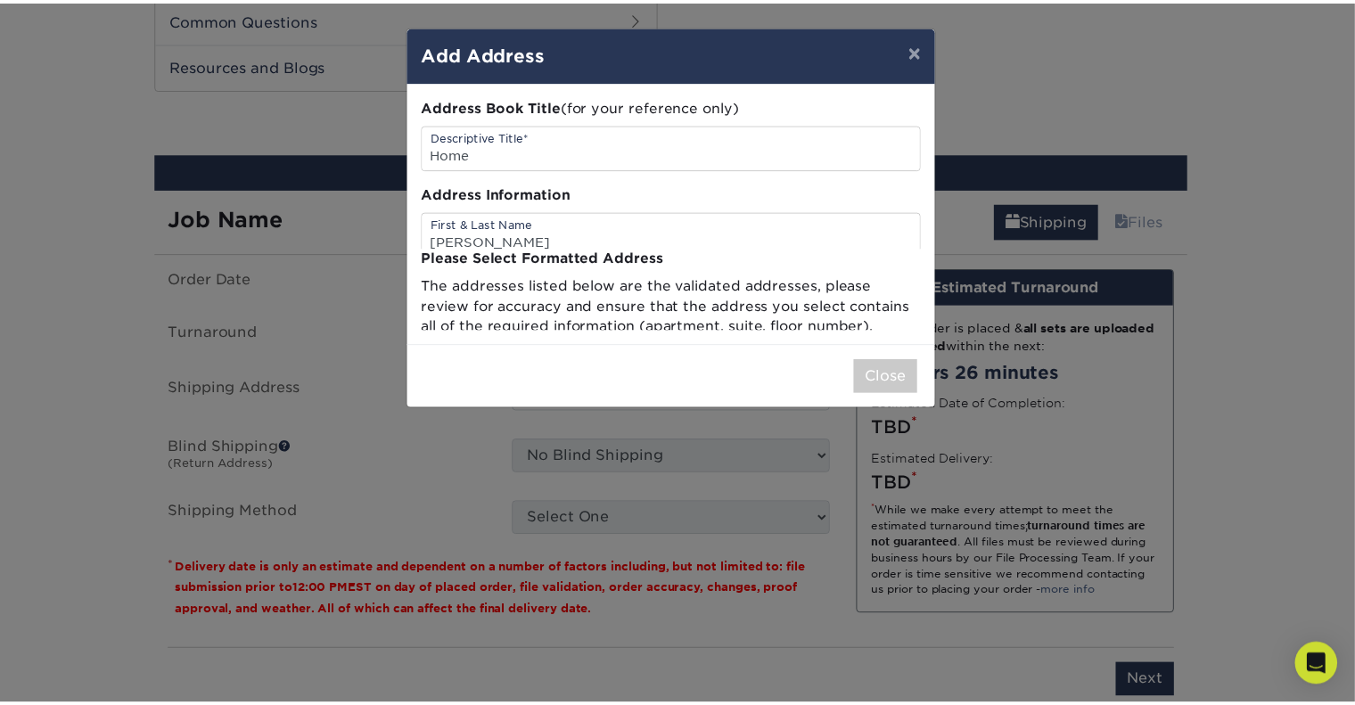
scroll to position [0, 0]
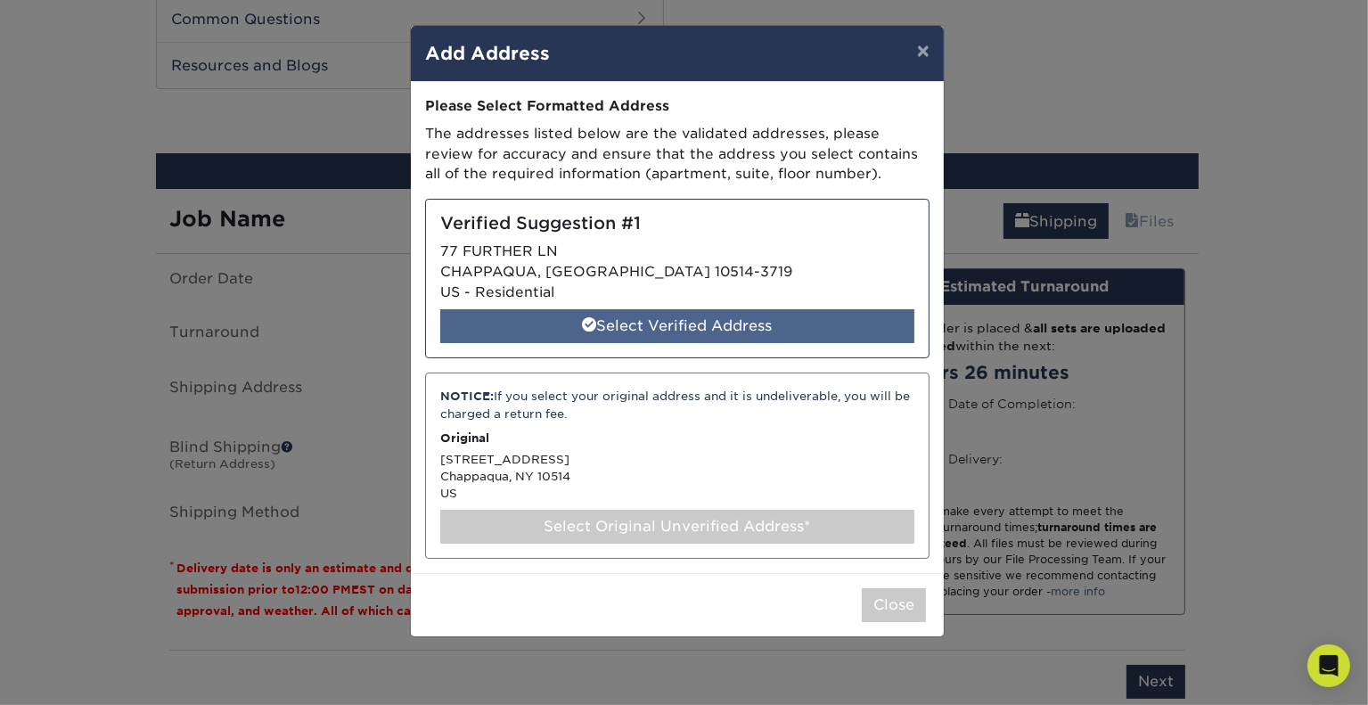
click at [684, 321] on div "Select Verified Address" at bounding box center [677, 326] width 474 height 34
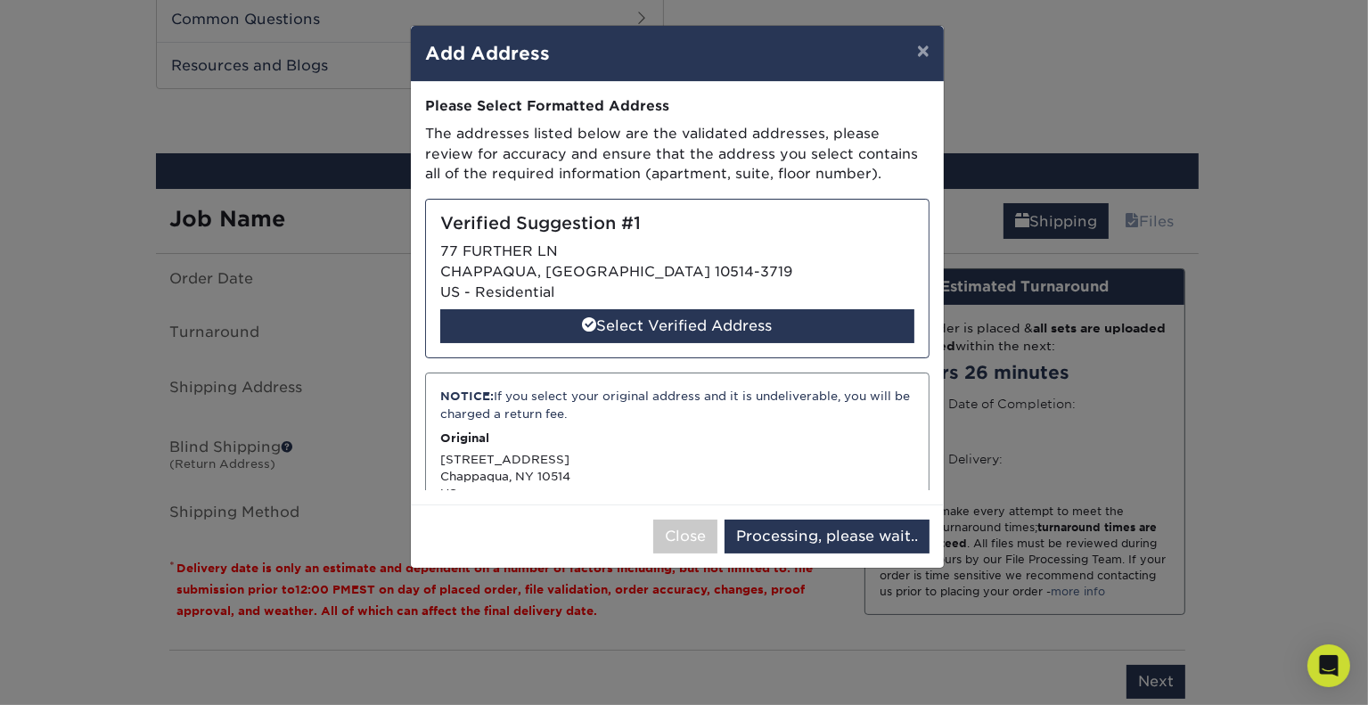
select select "285008"
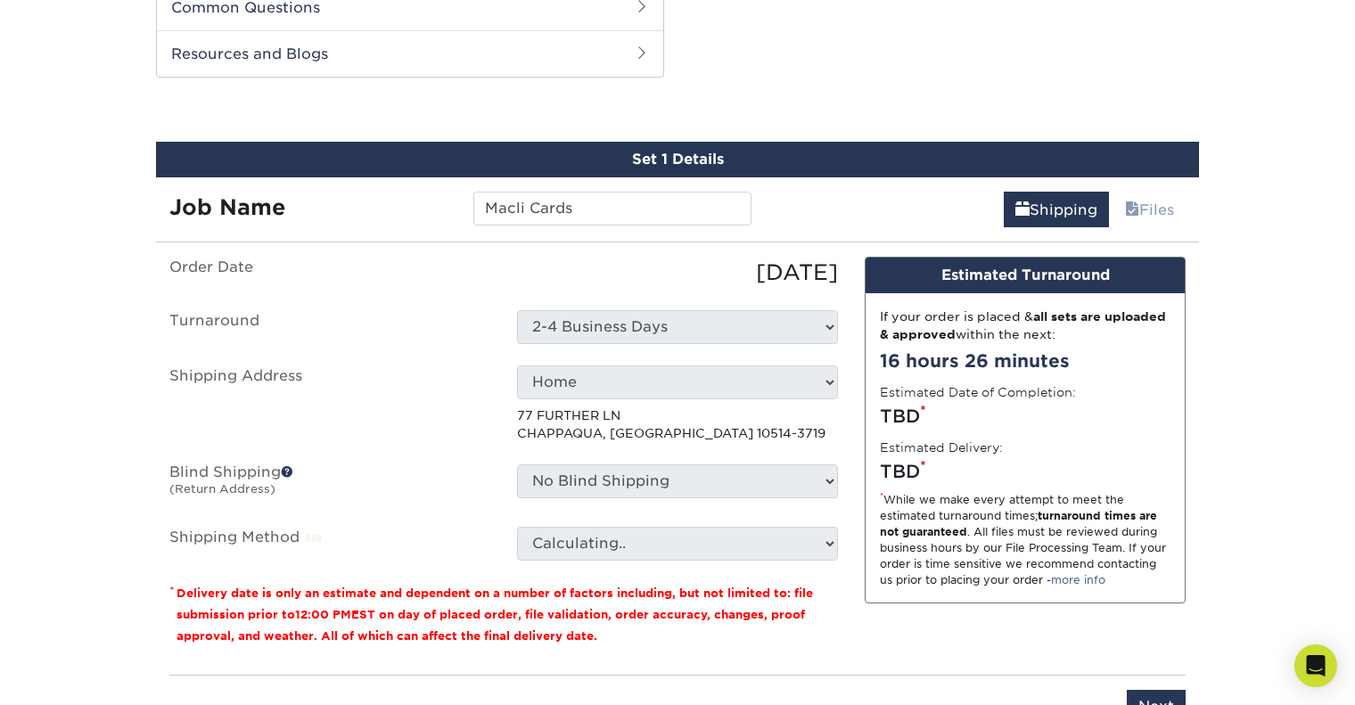
scroll to position [995, 0]
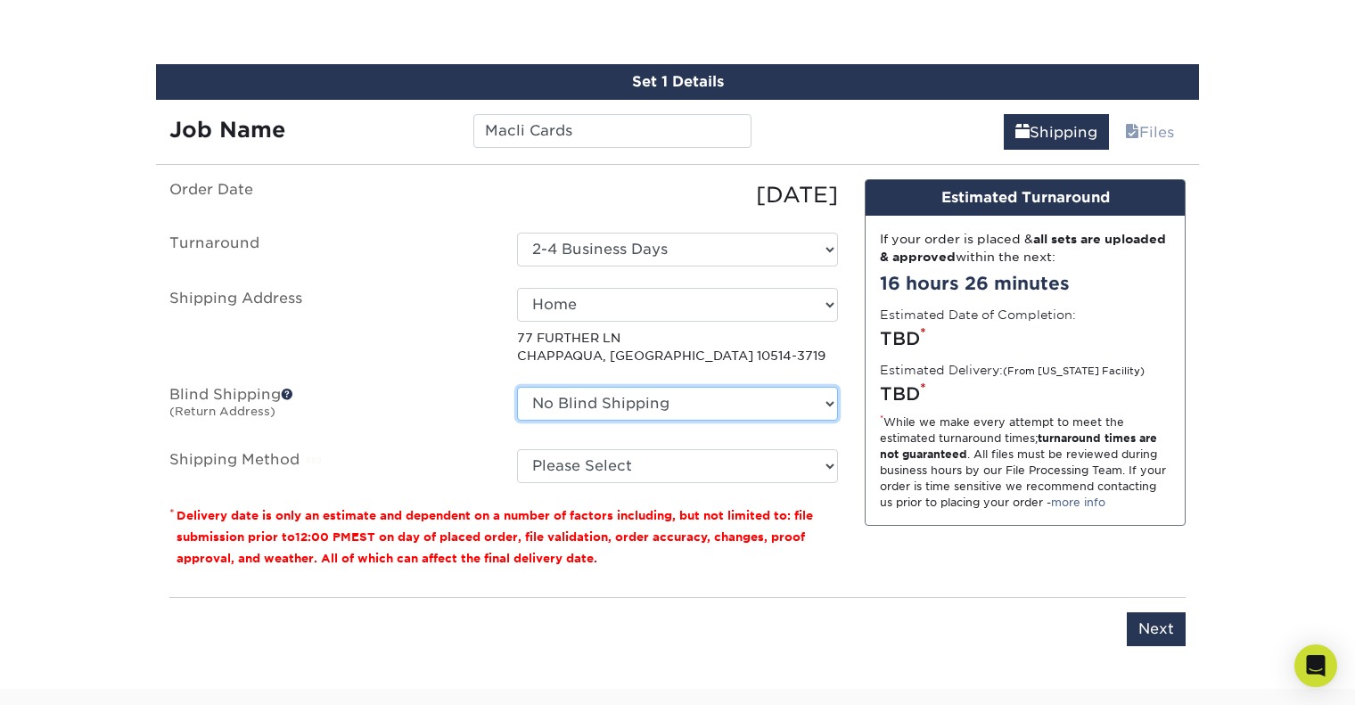
click at [774, 406] on select "No Blind Shipping + Add New Address" at bounding box center [677, 404] width 321 height 34
click at [413, 382] on ul "Order Date [DATE] [GEOGRAPHIC_DATA] Select One 2-4 Business Days Shipping Addre…" at bounding box center [503, 331] width 669 height 304
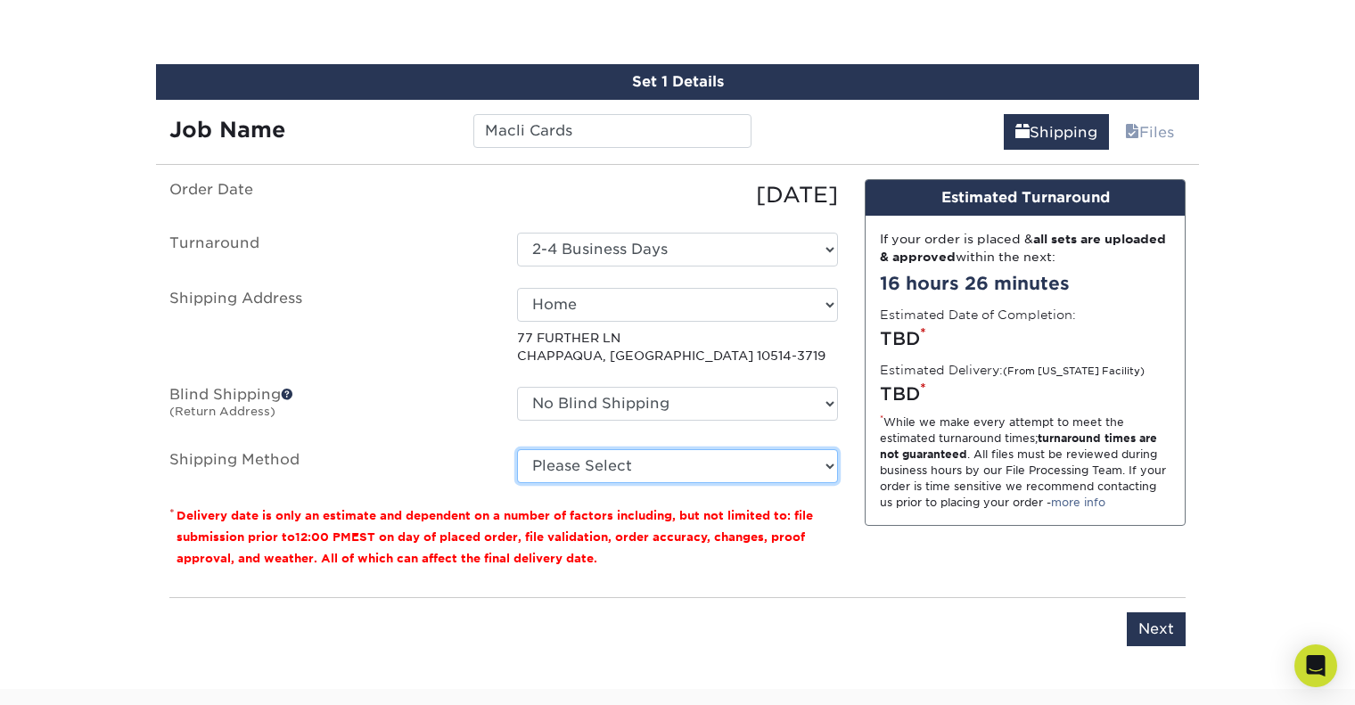
click at [650, 468] on select "Please Select Ground Shipping (+$23.90) 3 Day Shipping Service (+$30.15) 2 Day …" at bounding box center [677, 466] width 321 height 34
select select "03"
click at [517, 449] on select "Please Select Ground Shipping (+$23.90) 3 Day Shipping Service (+$30.15) 2 Day …" at bounding box center [677, 466] width 321 height 34
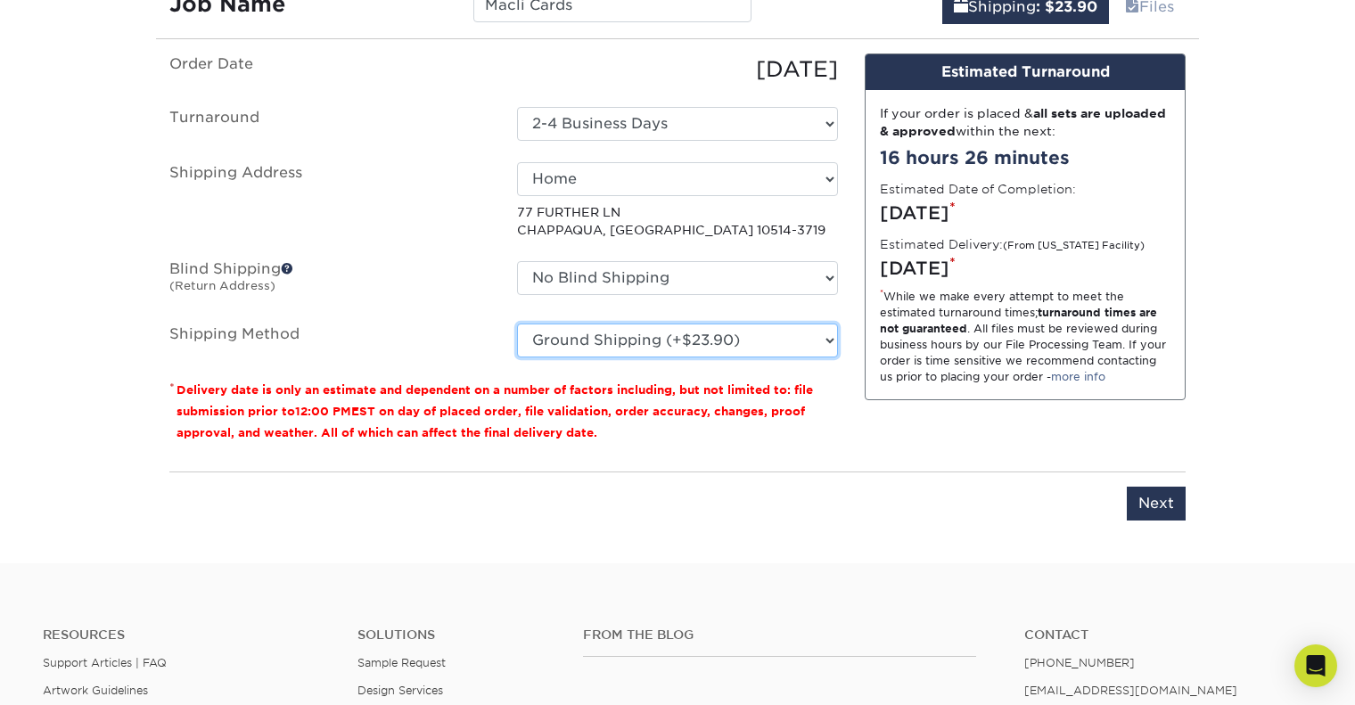
scroll to position [1173, 0]
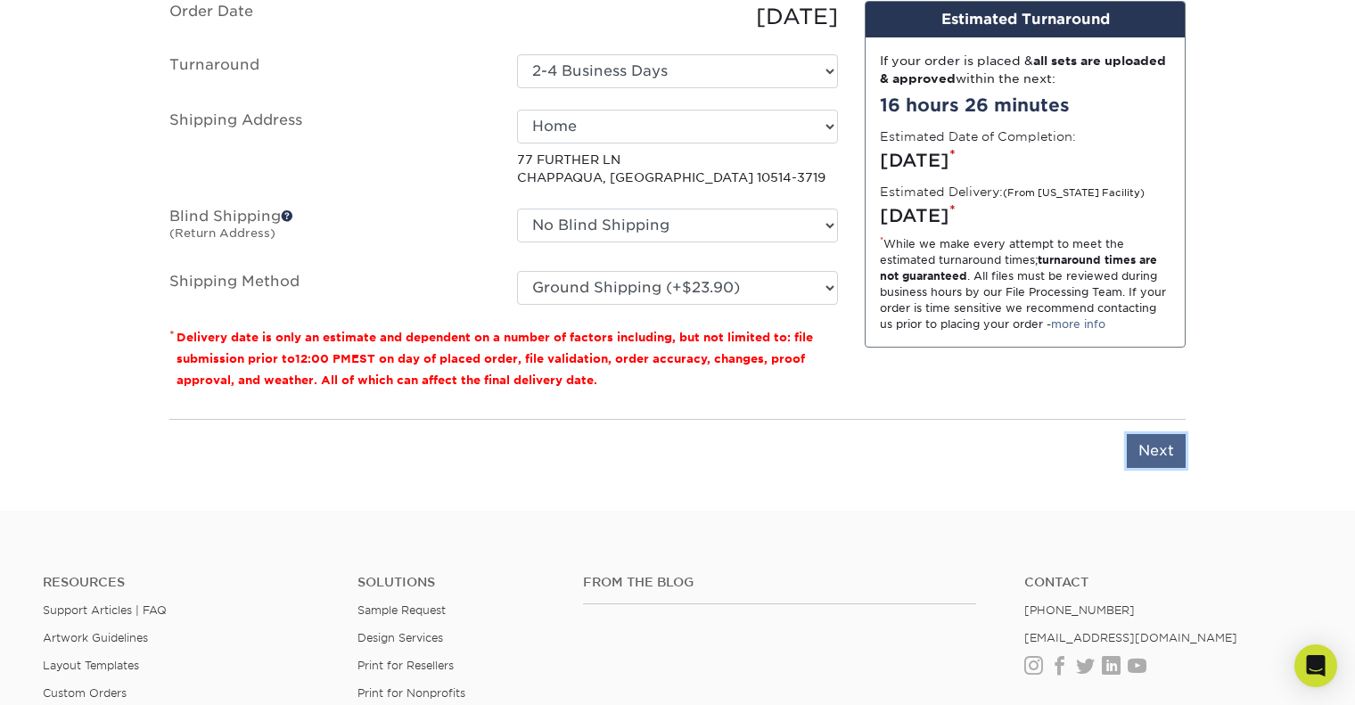
click at [1153, 456] on input "Next" at bounding box center [1156, 451] width 59 height 34
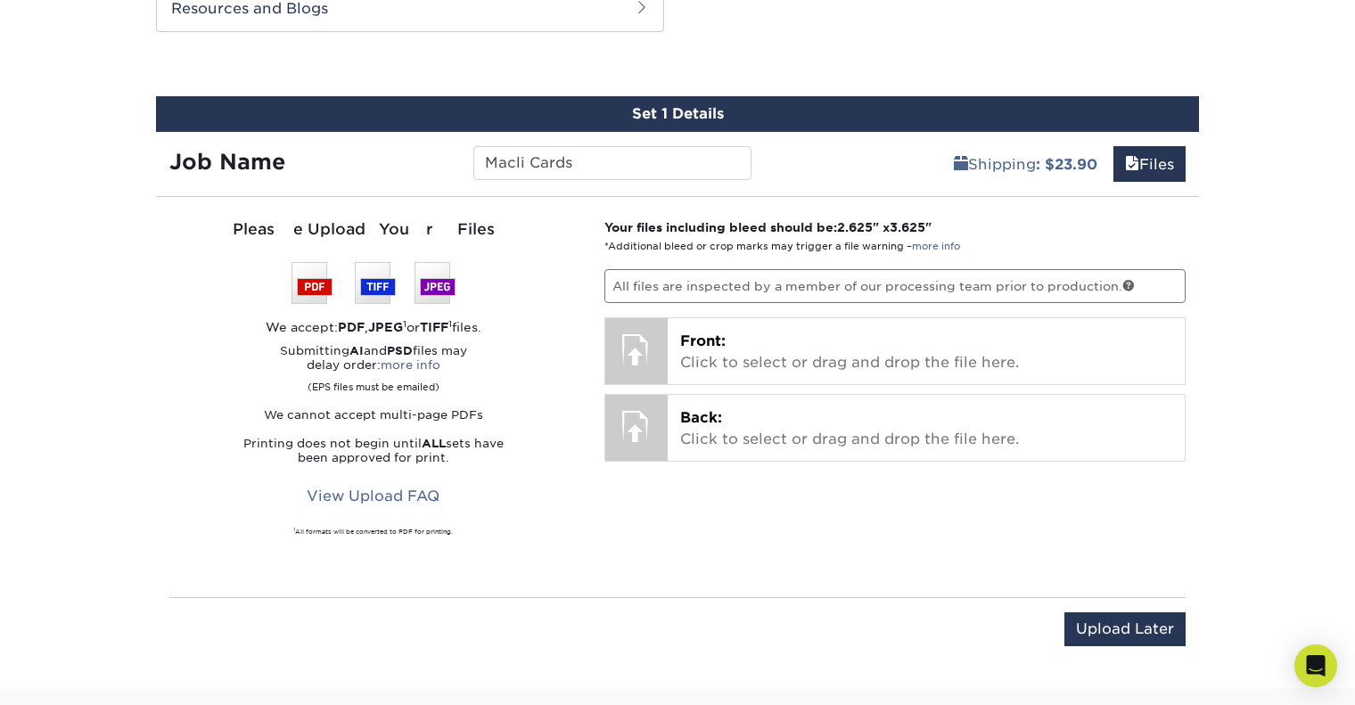
scroll to position [906, 0]
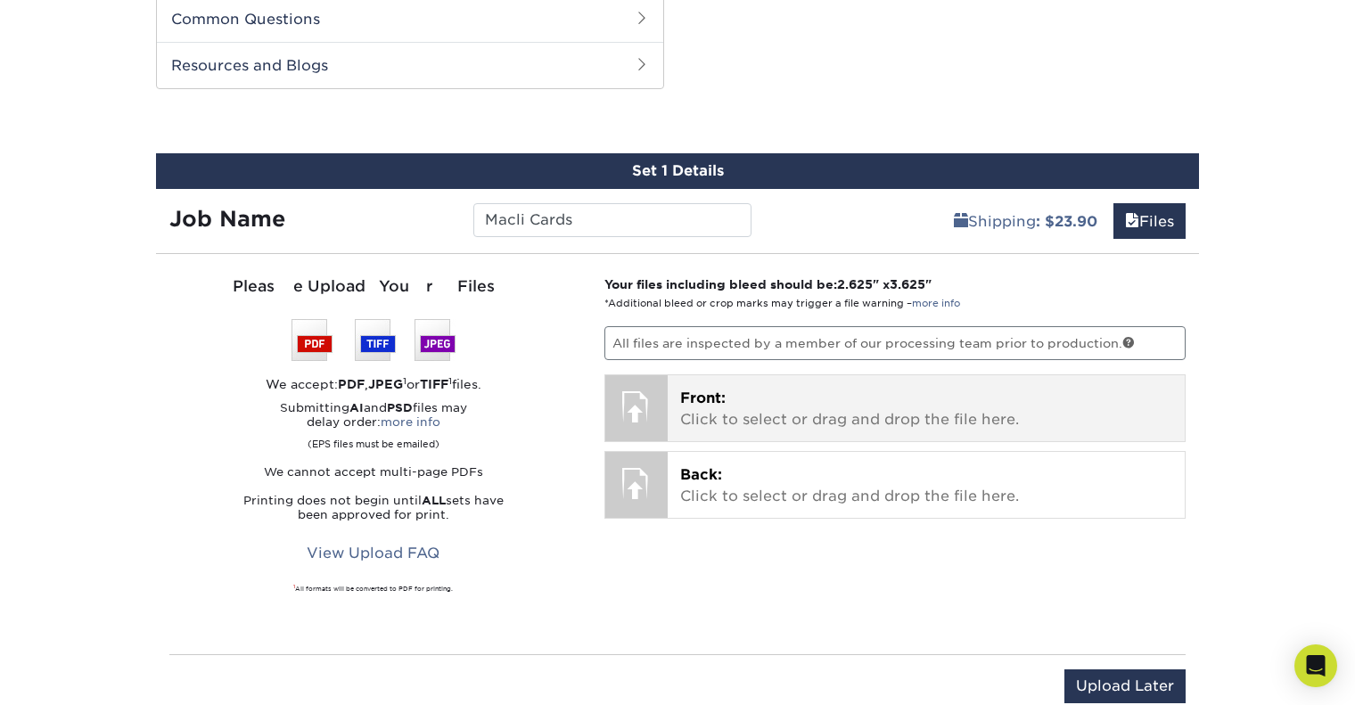
click at [857, 420] on p "Front: Click to select or drag and drop the file here." at bounding box center [926, 409] width 493 height 43
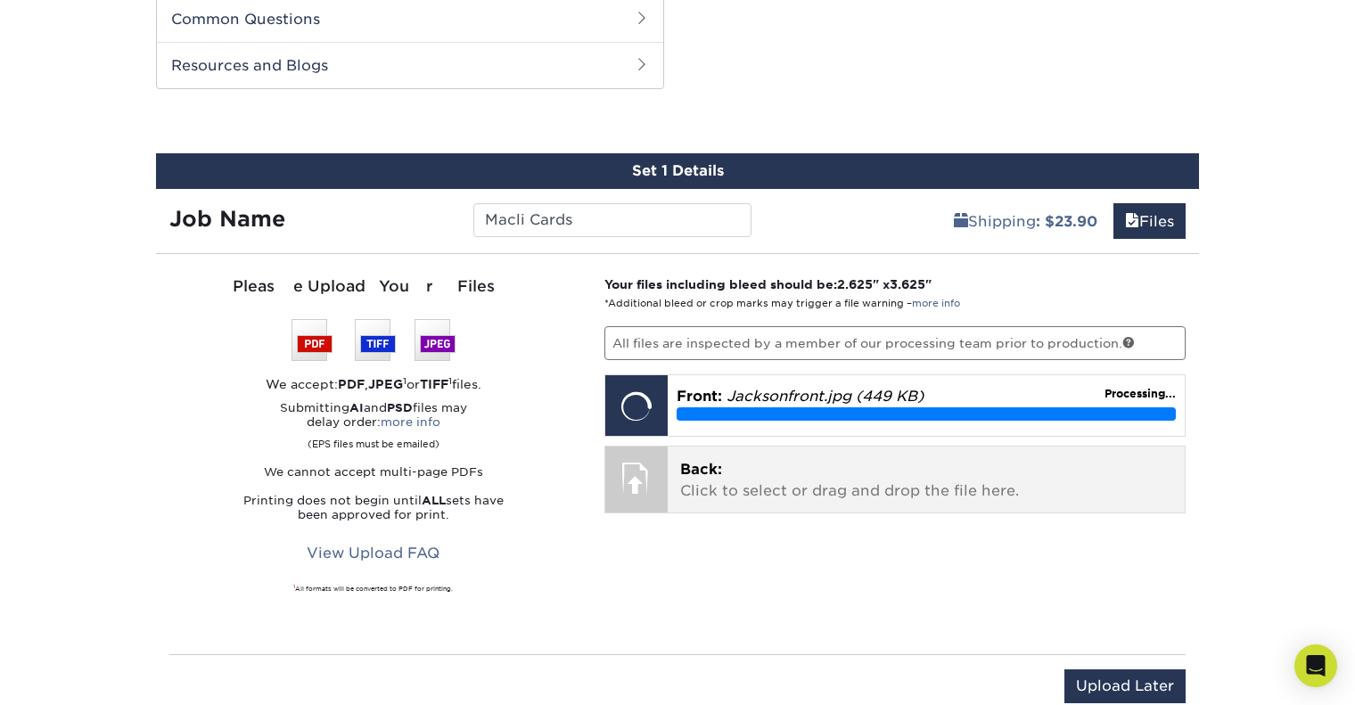
click at [842, 490] on p "Back: Click to select or drag and drop the file here." at bounding box center [926, 480] width 493 height 43
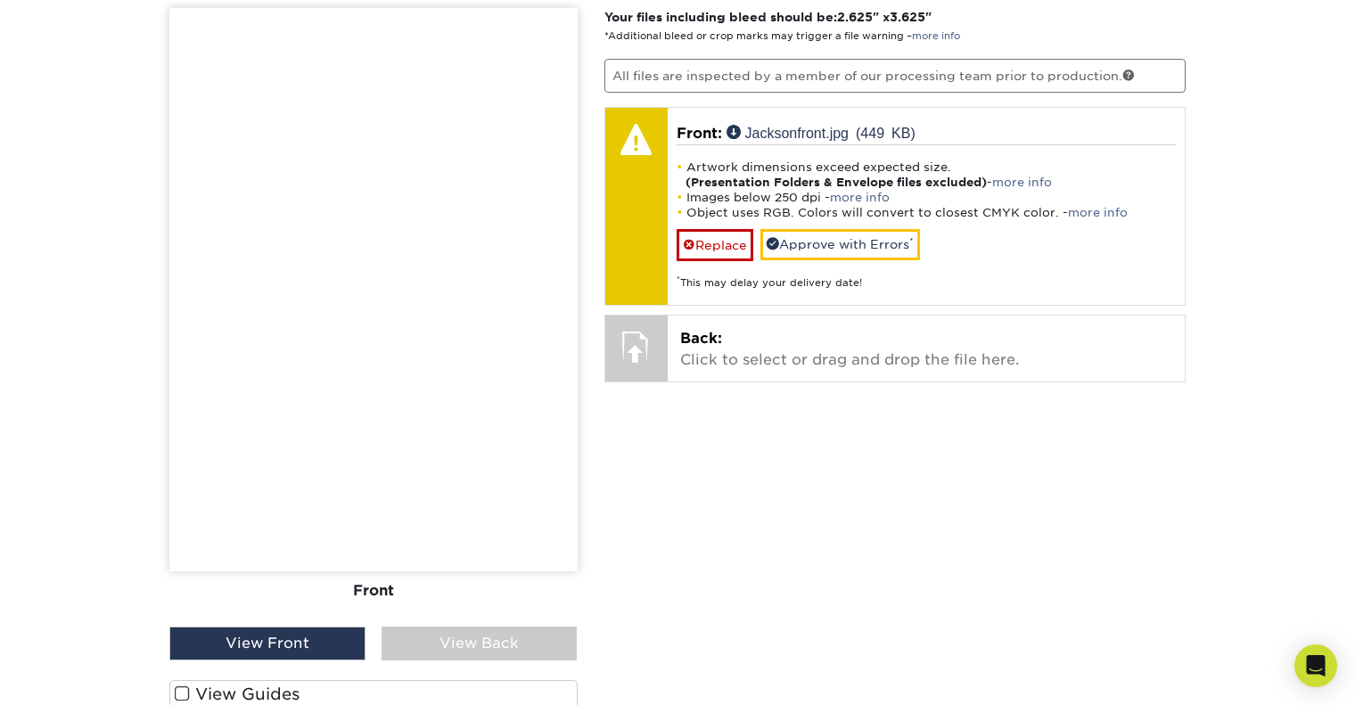
scroll to position [1180, 0]
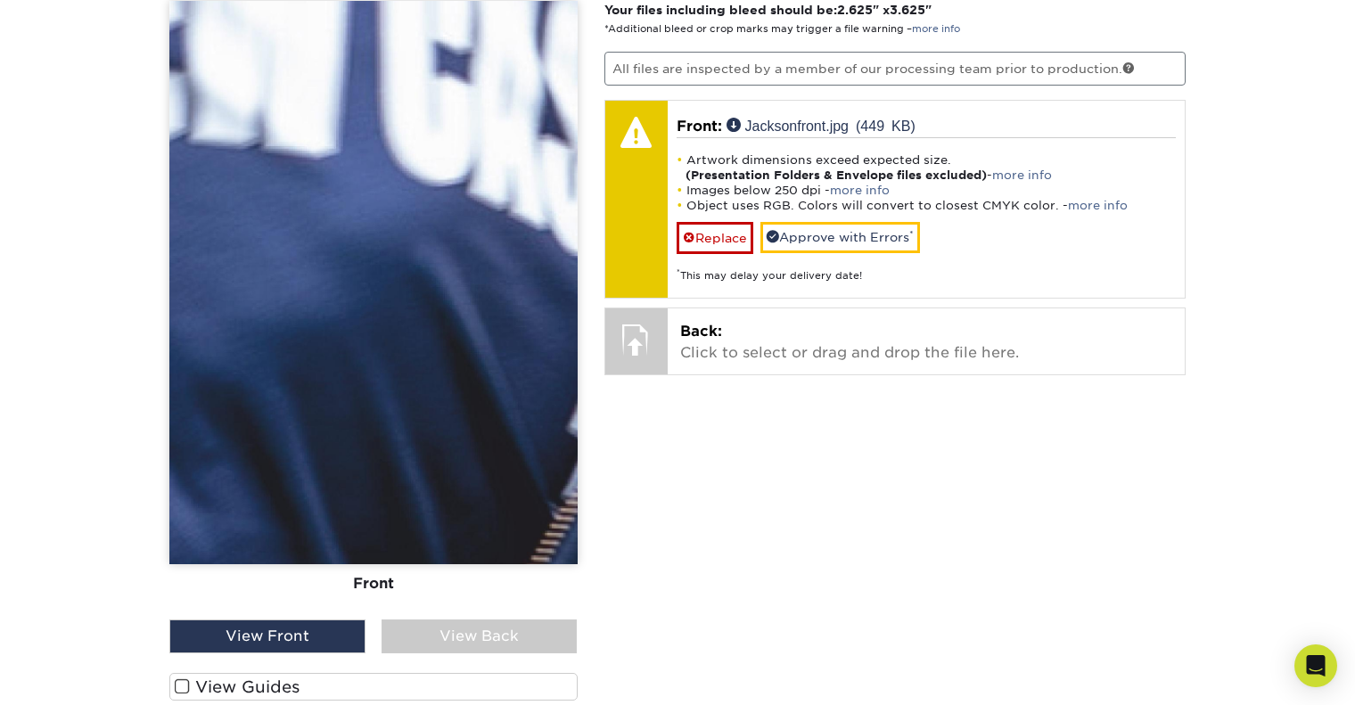
click at [323, 646] on div "View Front" at bounding box center [267, 637] width 196 height 34
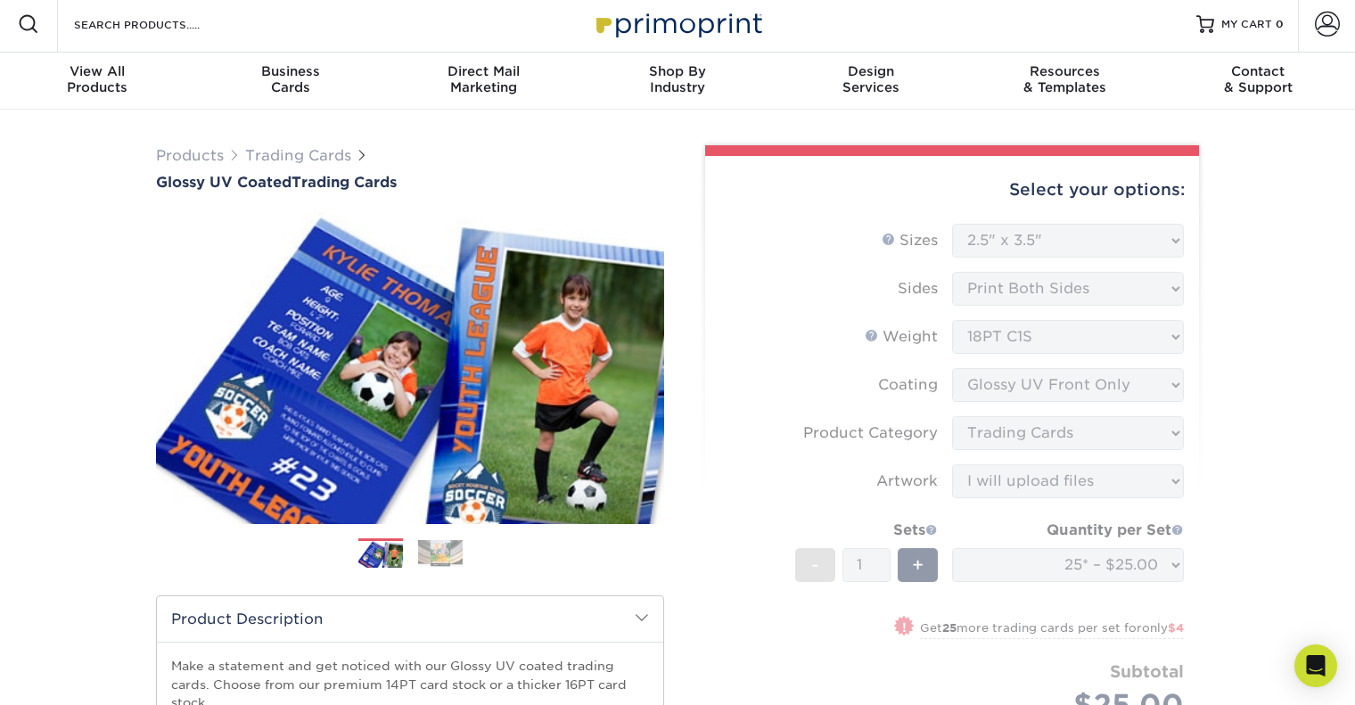
scroll to position [0, 0]
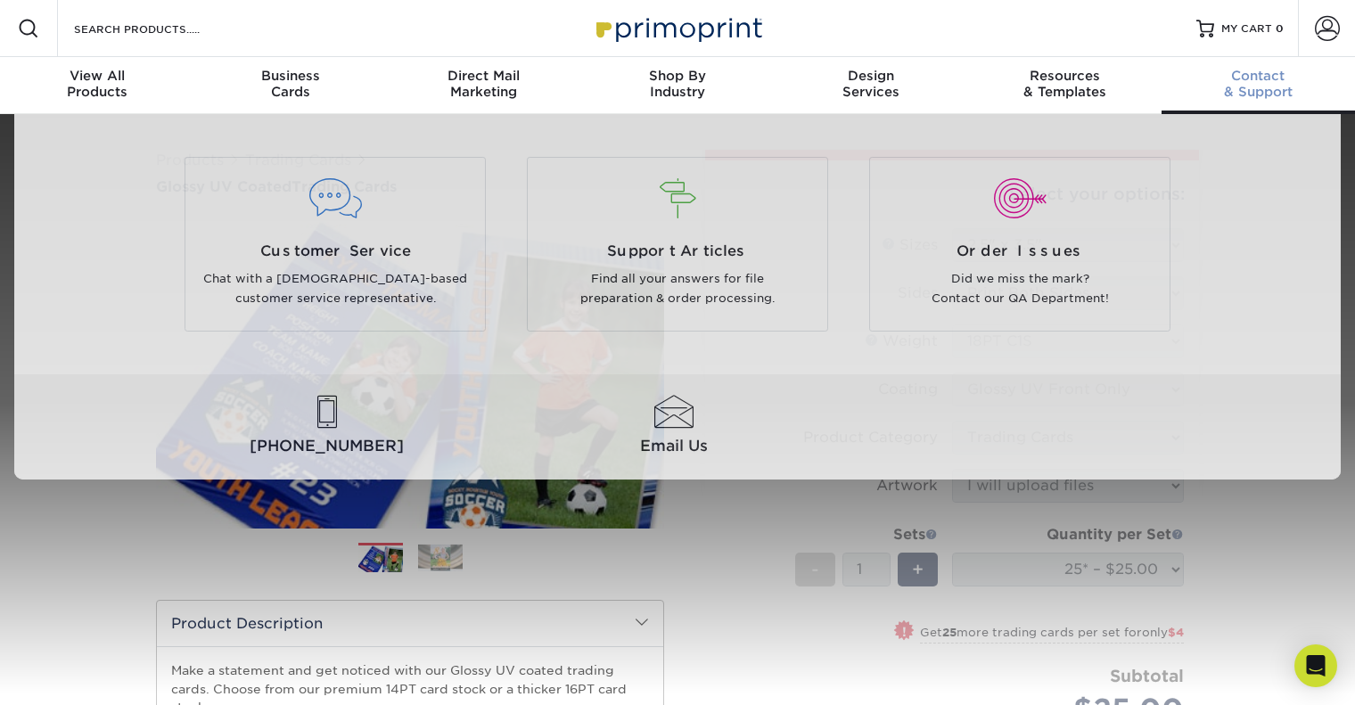
click at [1227, 103] on link "Contact & Support" at bounding box center [1257, 85] width 193 height 57
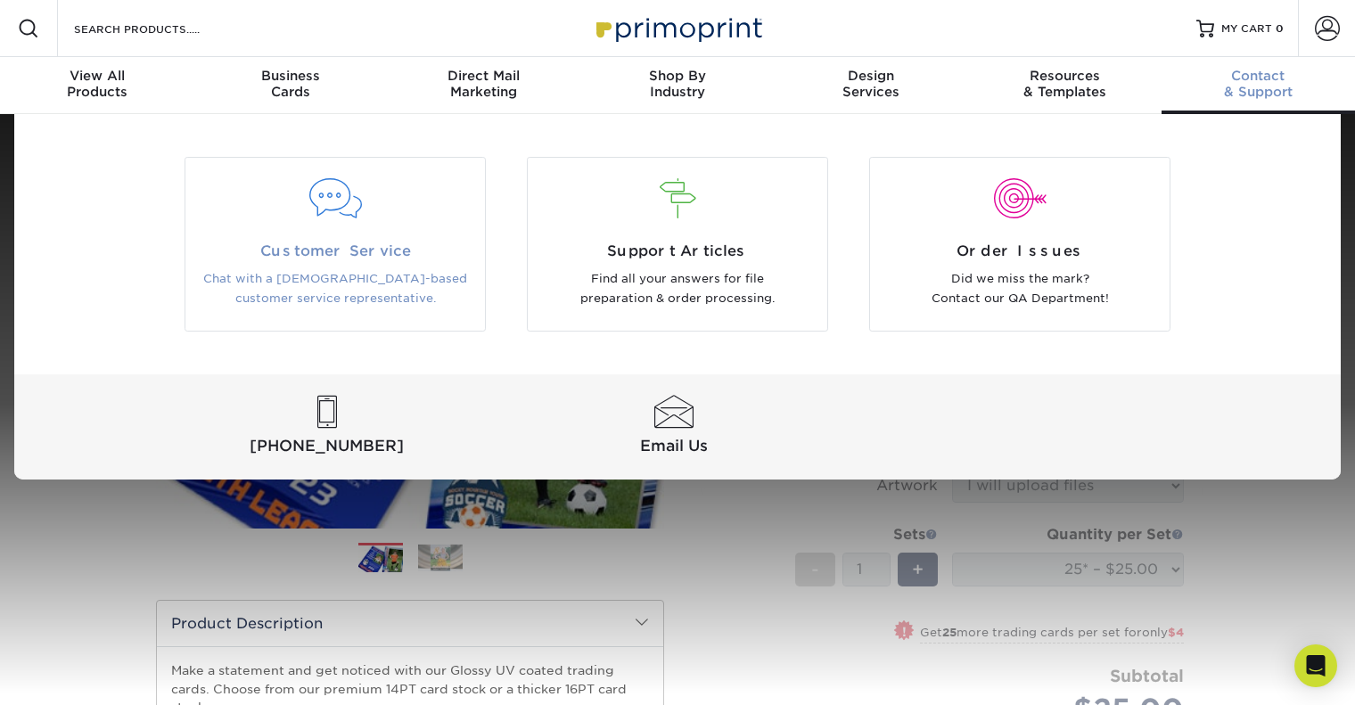
click at [414, 241] on span "Customer Service" at bounding box center [335, 251] width 273 height 21
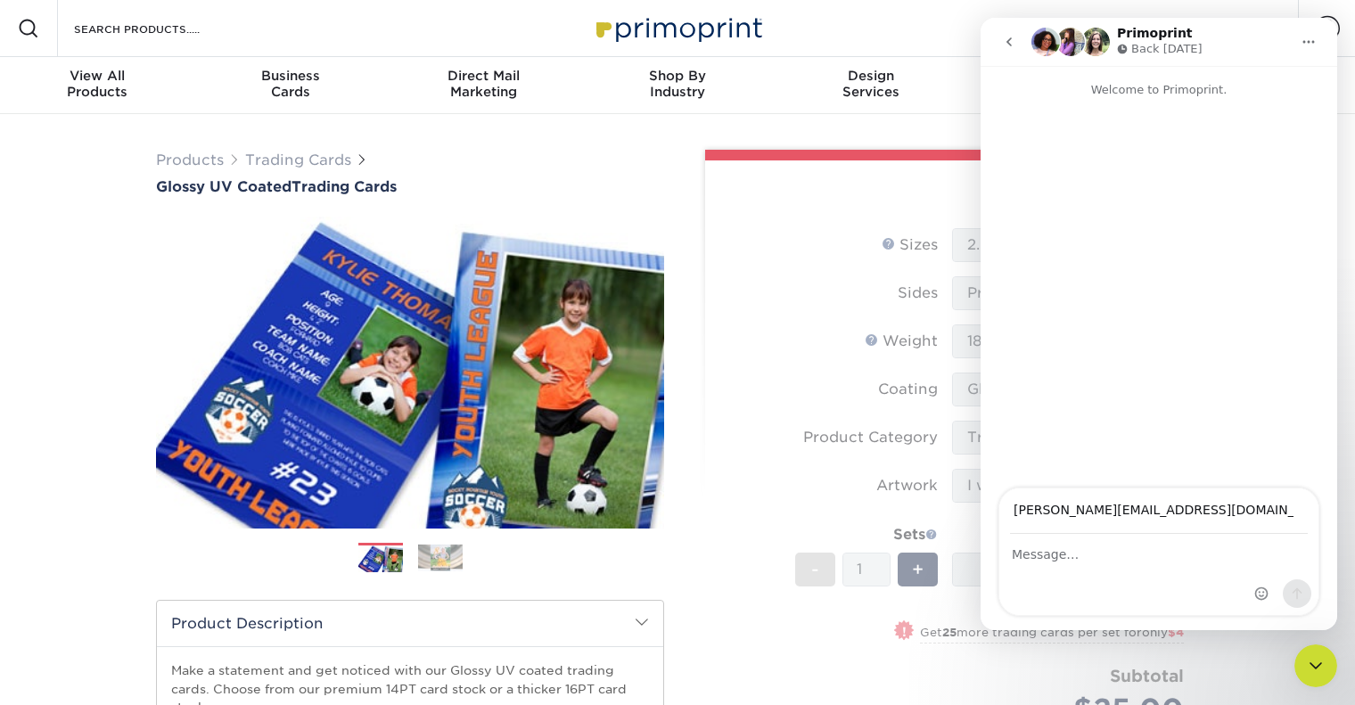
type input "[PERSON_NAME][EMAIL_ADDRESS][DOMAIN_NAME]"
